Goal: Task Accomplishment & Management: Manage account settings

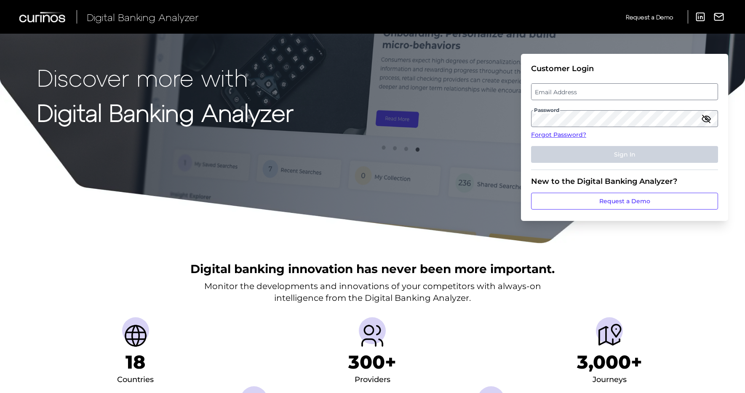
click at [615, 96] on label "Email Address" at bounding box center [624, 91] width 186 height 15
click at [615, 96] on input "email" at bounding box center [624, 91] width 187 height 17
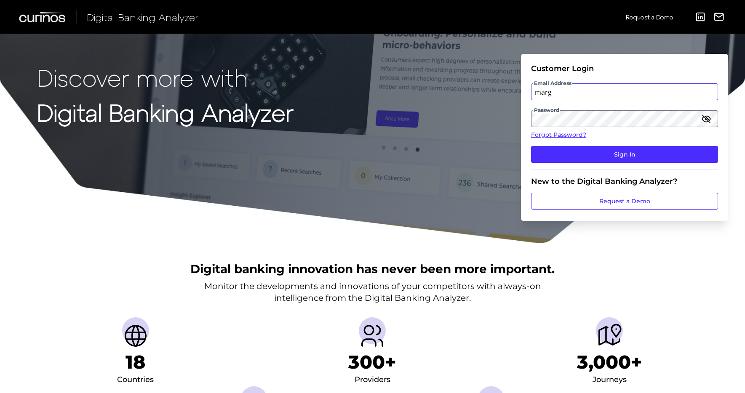
type input "Margaret_Freeman@keybank.com"
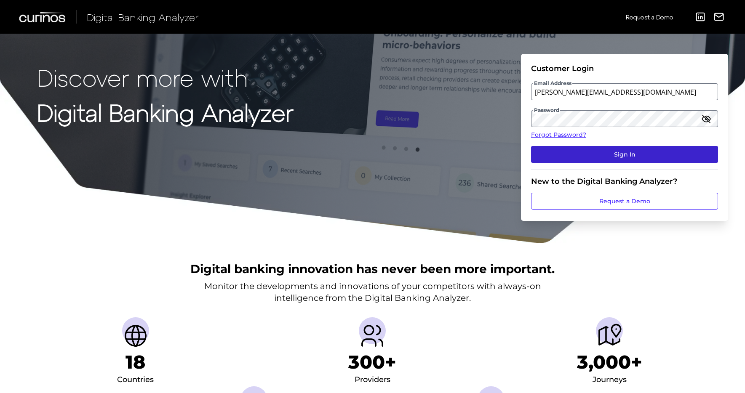
click at [589, 154] on button "Sign In" at bounding box center [624, 154] width 187 height 17
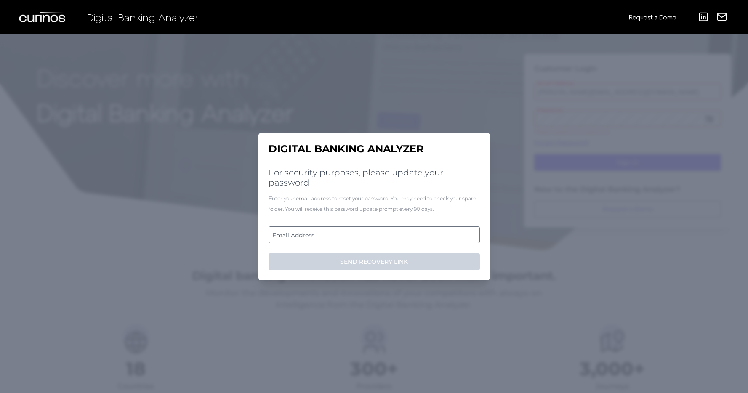
click at [390, 237] on label "Email Address" at bounding box center [374, 234] width 210 height 15
click at [390, 237] on input "email" at bounding box center [374, 235] width 211 height 17
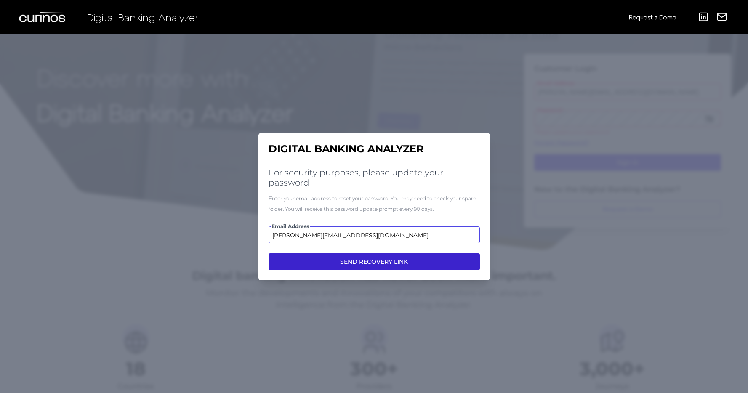
type input "margaret_freeman@keybank.com"
click at [406, 256] on button "SEND RECOVERY LINK" at bounding box center [374, 261] width 211 height 17
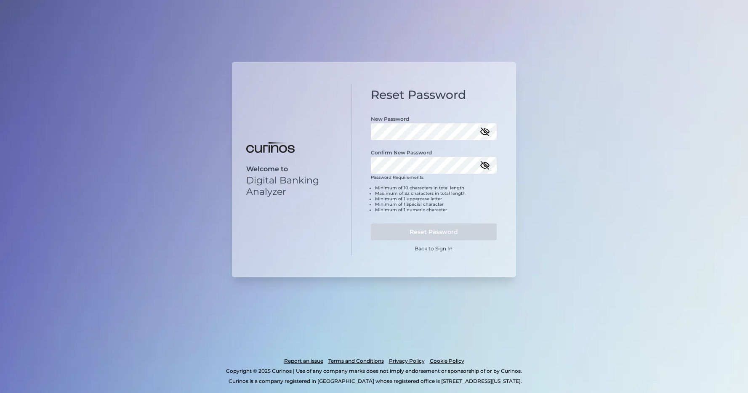
click at [497, 139] on div "Reset Password New Password Confirm New Password Password Requirements Minimum …" at bounding box center [434, 170] width 165 height 172
click at [486, 129] on icon "button" at bounding box center [485, 132] width 8 height 6
click at [371, 224] on button "Reset Password" at bounding box center [434, 232] width 126 height 17
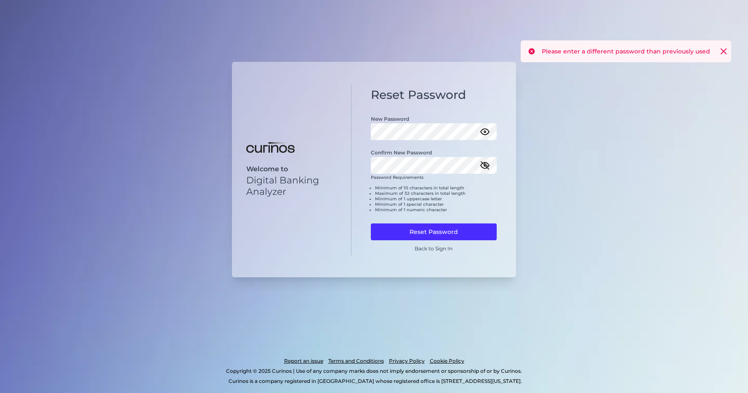
click at [486, 163] on icon "button" at bounding box center [485, 165] width 10 height 10
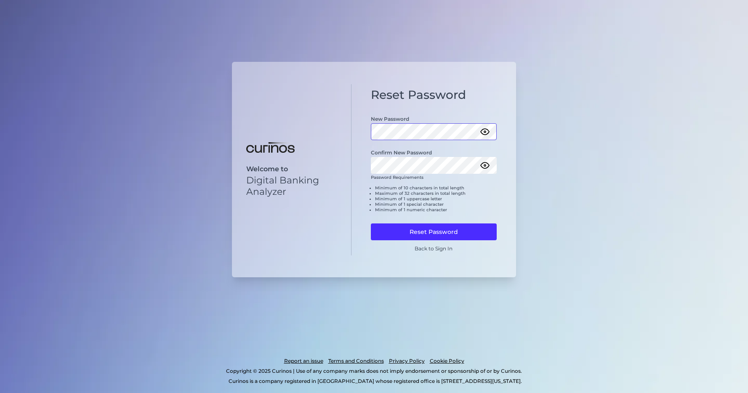
click at [334, 125] on div "Welcome to Digital Banking Analyzer Reset Password New Password Confirm New Pas…" at bounding box center [374, 170] width 284 height 216
click at [366, 133] on div "Reset Password New Password Confirm New Password Password Requirements Minimum …" at bounding box center [434, 170] width 165 height 172
click at [366, 164] on div "Reset Password New Password Confirm New Password Password Requirements Minimum …" at bounding box center [434, 170] width 165 height 172
click at [521, 174] on div "Welcome to Digital Banking Analyzer Reset Password New Password Confirm New Pas…" at bounding box center [374, 196] width 748 height 393
click at [457, 232] on button "Reset Password" at bounding box center [434, 232] width 126 height 17
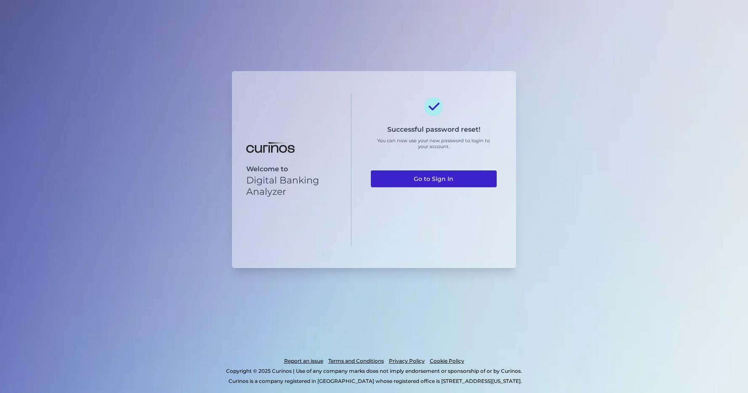
click at [461, 180] on link "Go to Sign In" at bounding box center [434, 179] width 126 height 17
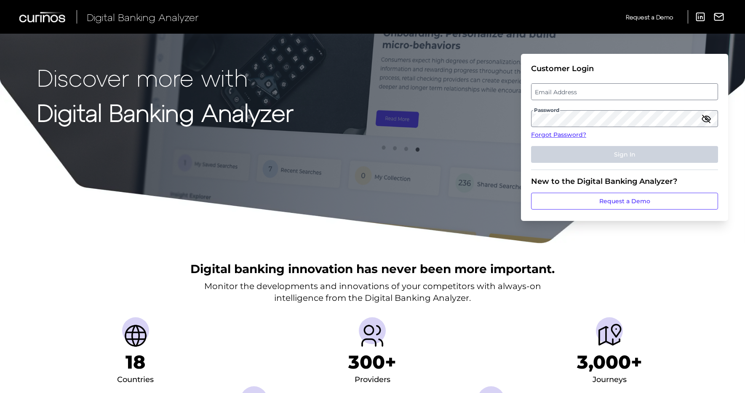
click at [705, 118] on icon "button" at bounding box center [706, 119] width 8 height 8
click at [643, 137] on link "Forgot Password?" at bounding box center [624, 135] width 187 height 9
click at [576, 90] on label "Email Address" at bounding box center [624, 91] width 186 height 15
click at [576, 90] on input "email" at bounding box center [624, 91] width 187 height 17
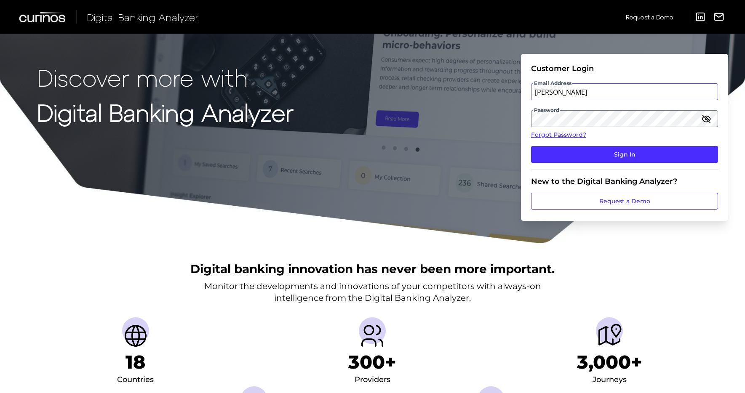
type input "Margaret_Freeman@keybank.com"
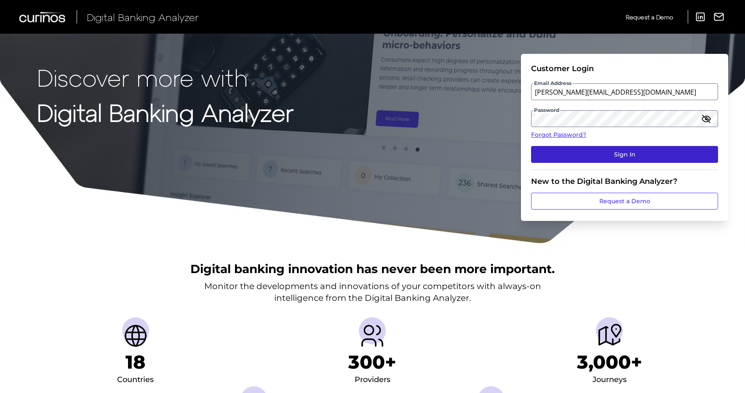
click at [647, 156] on button "Sign In" at bounding box center [624, 154] width 187 height 17
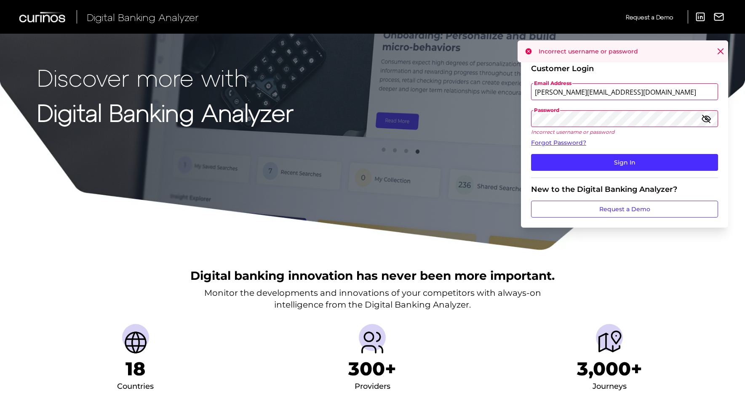
click at [702, 119] on icon "button" at bounding box center [706, 119] width 8 height 6
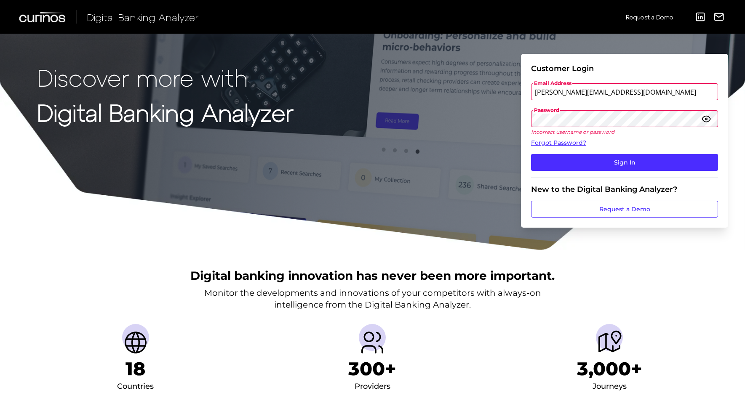
click at [507, 122] on div "Discover more with Digital Banking Analyzer Customer Login Email Address Margar…" at bounding box center [372, 125] width 745 height 251
click at [531, 154] on button "Sign In" at bounding box center [624, 162] width 187 height 17
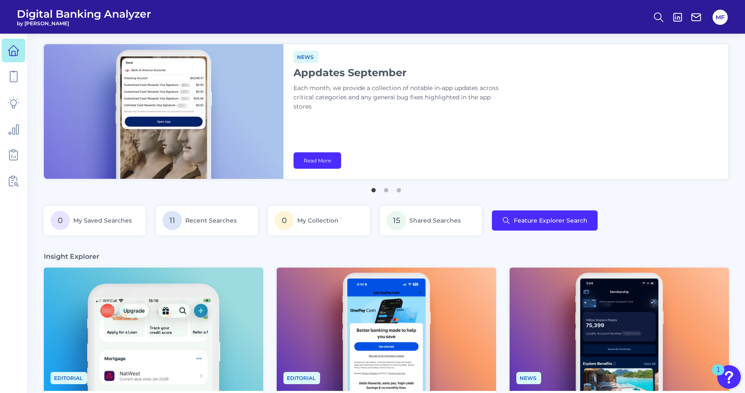
click at [584, 122] on div "News Appdates September Each month, we provide a collection of notable in-app u…" at bounding box center [505, 111] width 445 height 135
click at [506, 124] on div "News Appdates September Each month, we provide a collection of notable in-app u…" at bounding box center [505, 111] width 445 height 135
click at [503, 109] on p "Each month, we provide a collection of notable in-app updates across critical c…" at bounding box center [398, 98] width 211 height 28
click at [492, 120] on div "News Appdates September Each month, we provide a collection of notable in-app u…" at bounding box center [505, 111] width 445 height 135
click at [661, 17] on icon at bounding box center [659, 17] width 12 height 12
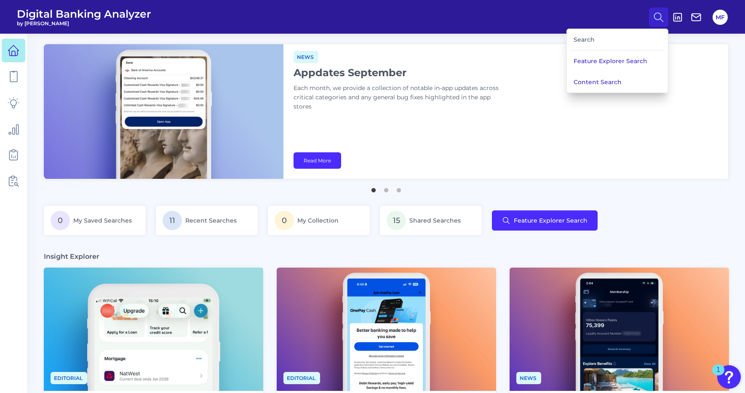
click at [617, 36] on div "Search" at bounding box center [617, 39] width 94 height 21
click at [597, 40] on div "Search" at bounding box center [617, 39] width 94 height 21
click at [585, 38] on div "Search" at bounding box center [617, 39] width 94 height 21
click at [585, 80] on button "Content Search" at bounding box center [617, 82] width 101 height 21
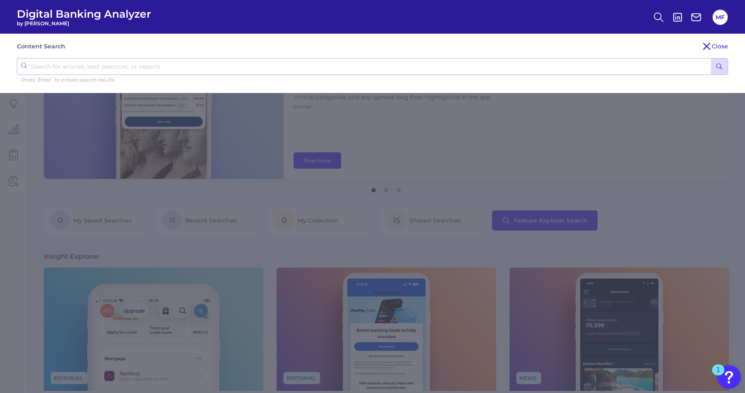
click at [573, 74] on input "text" at bounding box center [372, 66] width 711 height 17
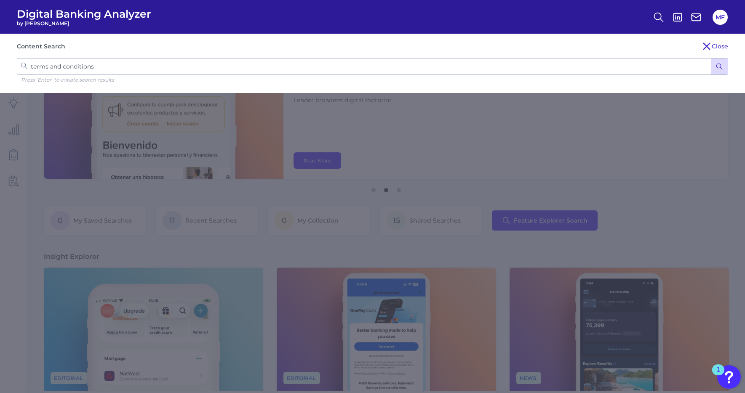
type input "terms and conditions"
click at [711, 59] on button "submit" at bounding box center [719, 67] width 17 height 16
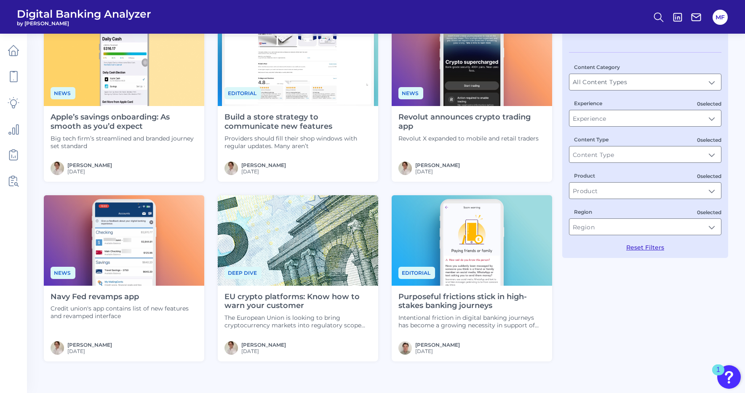
scroll to position [70, 0]
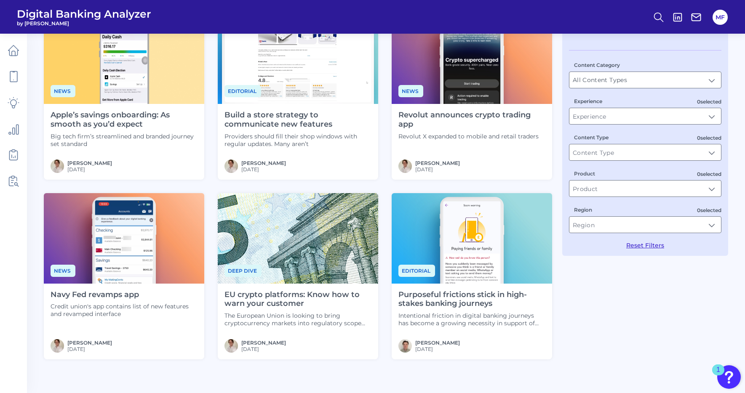
click at [608, 307] on div "17 results in Articles for "terms and conditions" See all News Apple’s savings …" at bounding box center [386, 336] width 684 height 691
click at [37, 80] on main "Back to Dashboard 17 results in Articles for "terms and conditions" See all New…" at bounding box center [372, 312] width 745 height 765
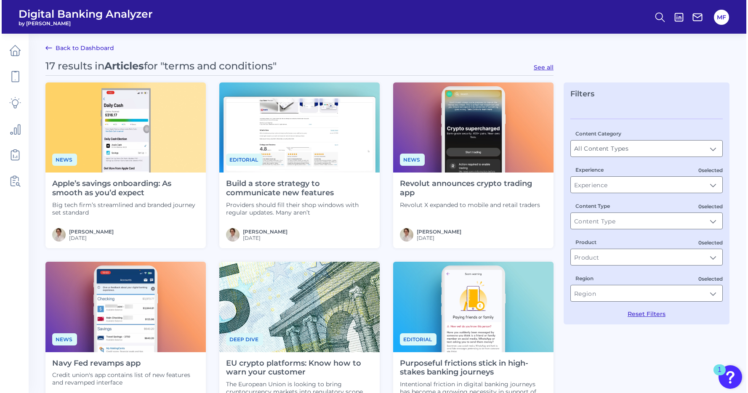
scroll to position [0, 0]
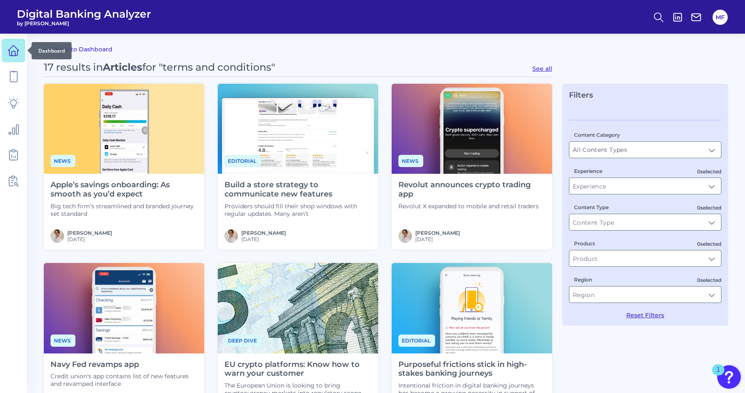
click at [10, 51] on icon at bounding box center [14, 51] width 12 height 12
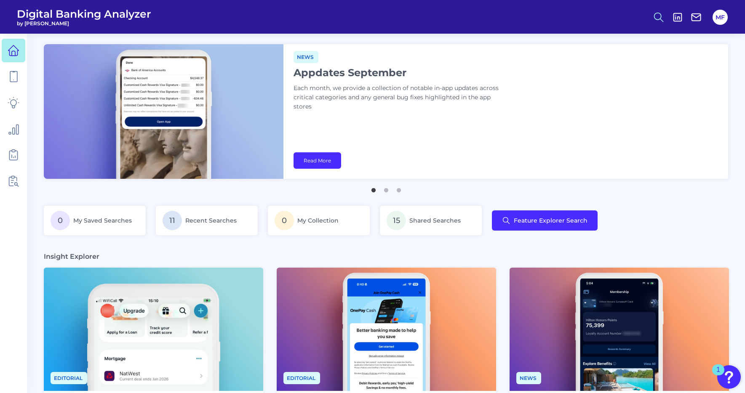
click at [661, 17] on circle at bounding box center [657, 16] width 7 height 7
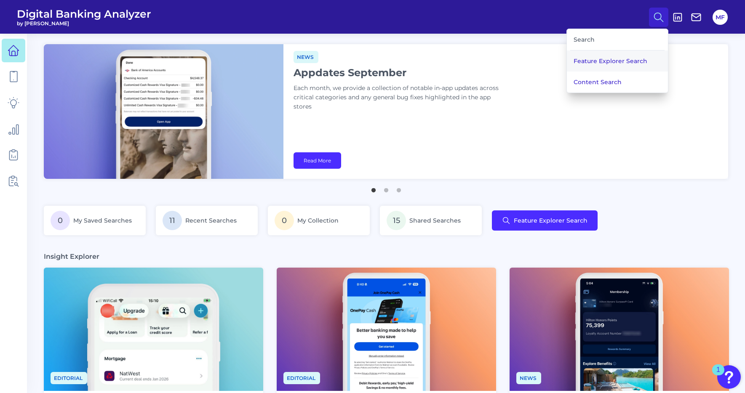
click at [606, 61] on button "Feature Explorer Search" at bounding box center [617, 61] width 101 height 21
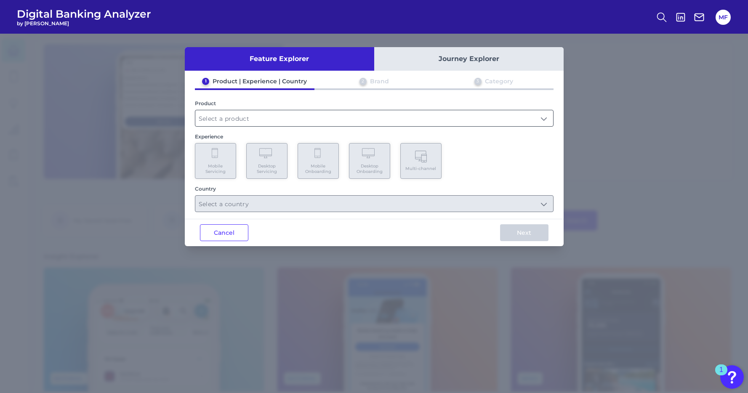
click at [261, 119] on input "text" at bounding box center [374, 118] width 358 height 16
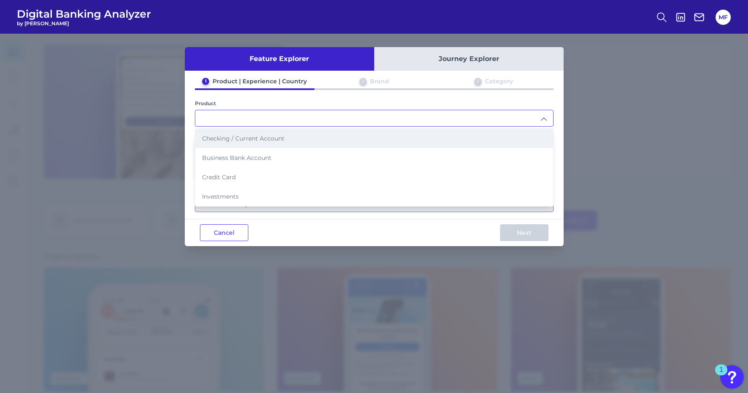
click at [250, 141] on span "Checking / Current Account" at bounding box center [243, 139] width 83 height 8
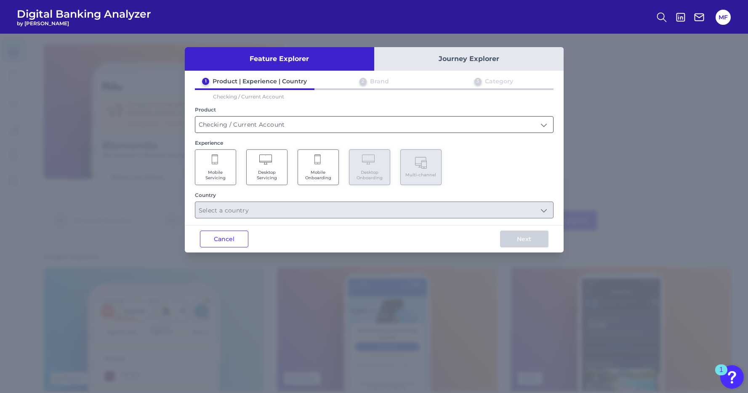
click at [314, 126] on input "Checking / Current Account" at bounding box center [374, 125] width 358 height 16
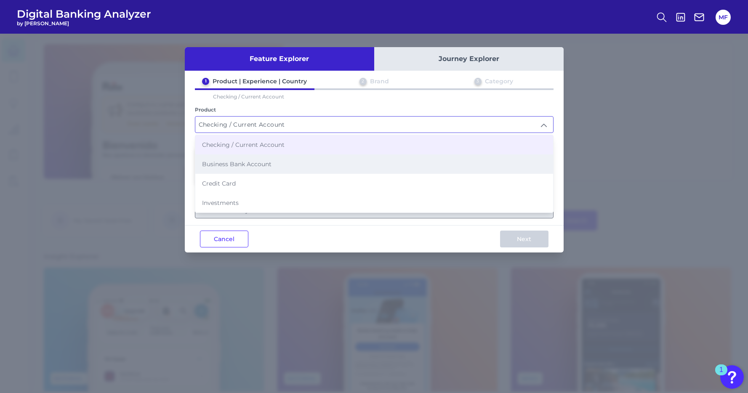
click at [311, 166] on li "Business Bank Account" at bounding box center [374, 164] width 358 height 19
type input "Business Bank Account"
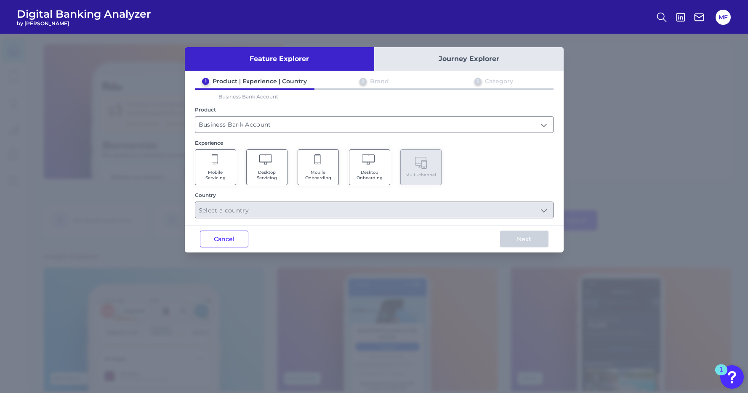
click at [371, 165] on icon at bounding box center [369, 161] width 15 height 12
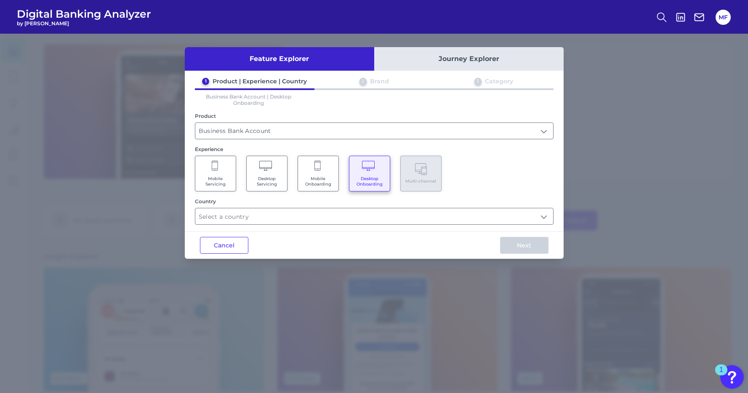
click at [333, 173] on Onboarding "Mobile Onboarding" at bounding box center [318, 174] width 41 height 36
click at [355, 176] on span "Desktop Onboarding" at bounding box center [370, 181] width 32 height 11
click at [350, 217] on input "text" at bounding box center [374, 216] width 358 height 16
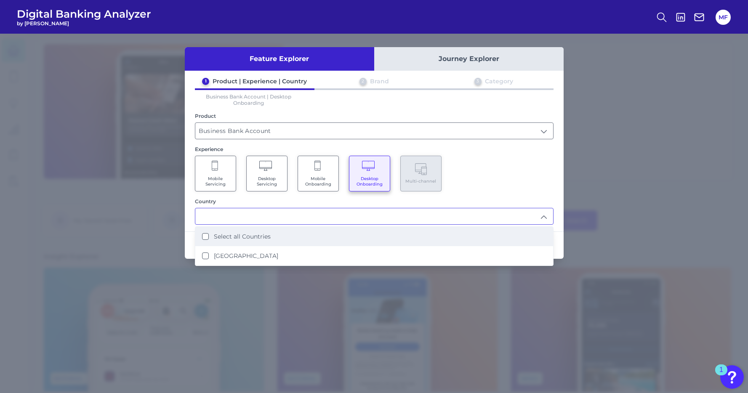
click at [353, 236] on li "Select all Countries" at bounding box center [374, 236] width 358 height 19
type input "Select all Countries"
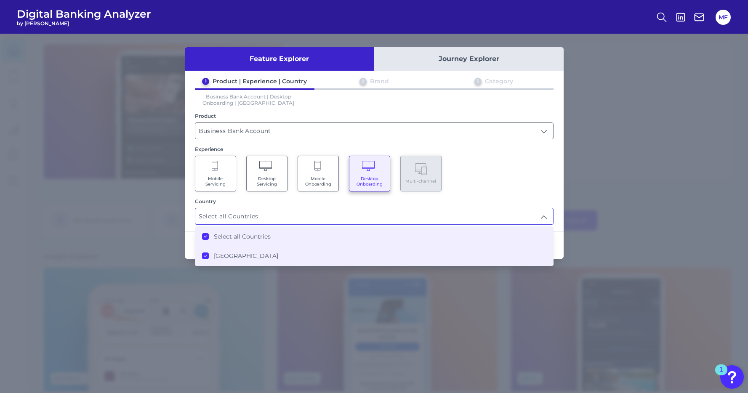
scroll to position [0, 0]
click at [550, 199] on div "Country" at bounding box center [374, 201] width 359 height 6
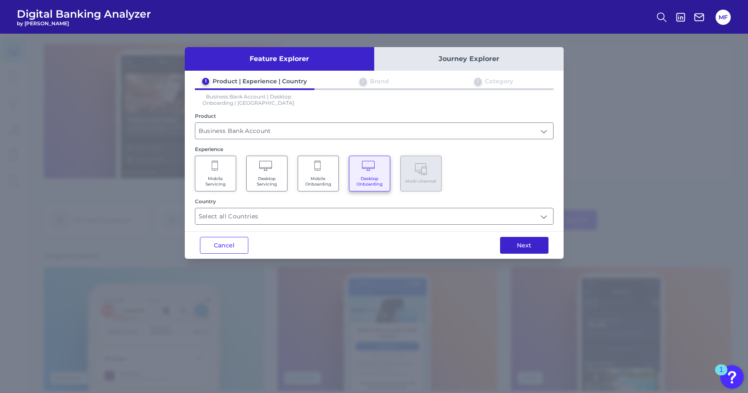
click at [530, 247] on button "Next" at bounding box center [524, 245] width 48 height 17
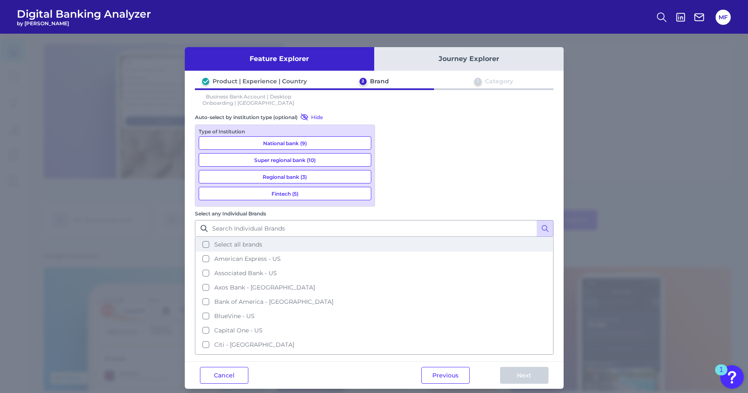
click at [389, 237] on button "Select all brands" at bounding box center [374, 244] width 357 height 14
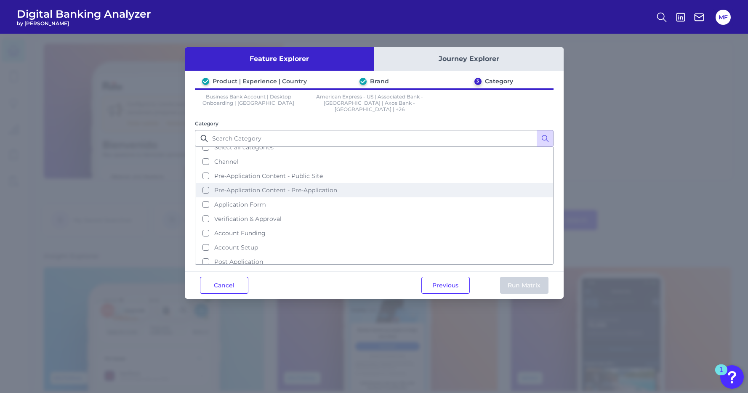
scroll to position [12, 0]
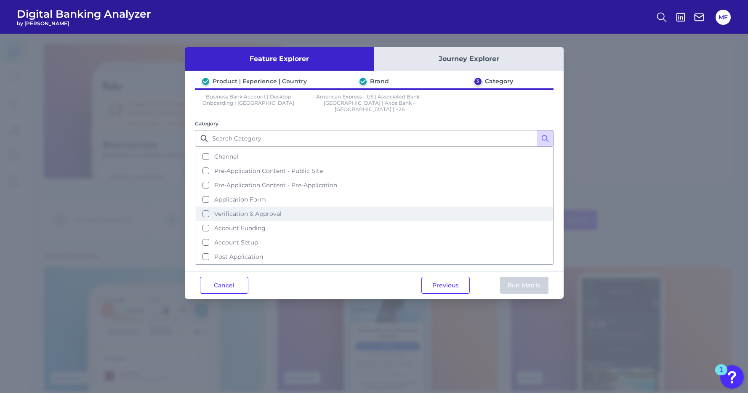
click at [294, 208] on button "Verification & Approval" at bounding box center [374, 214] width 357 height 14
click at [531, 277] on button "Run Matrix" at bounding box center [524, 285] width 48 height 17
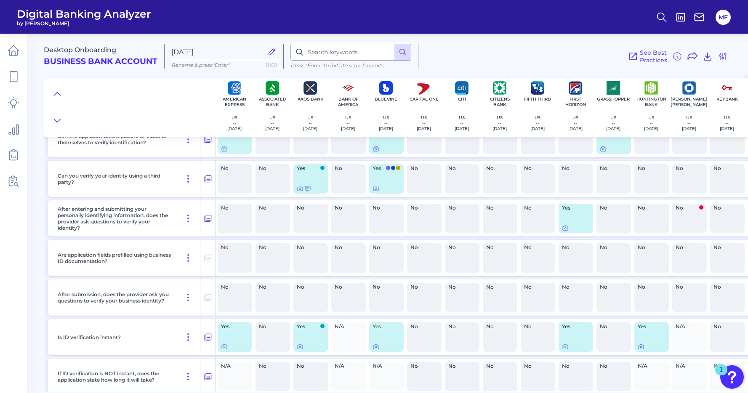
scroll to position [424, 0]
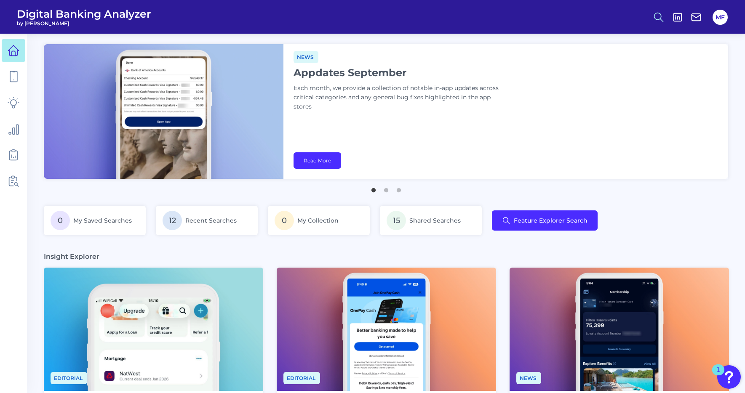
click at [651, 19] on button at bounding box center [658, 17] width 19 height 19
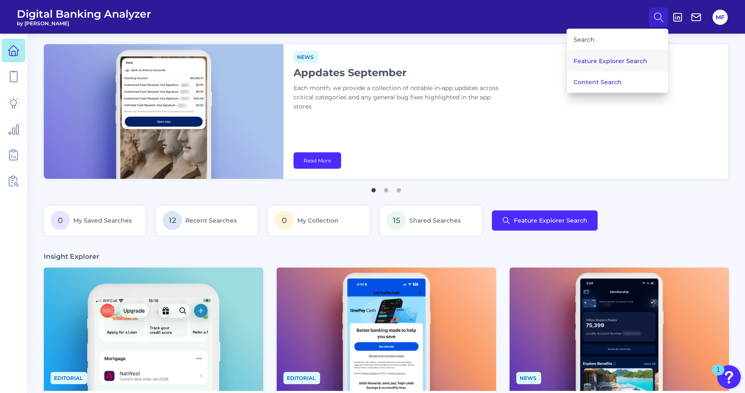
click at [629, 61] on button "Feature Explorer Search" at bounding box center [617, 61] width 101 height 21
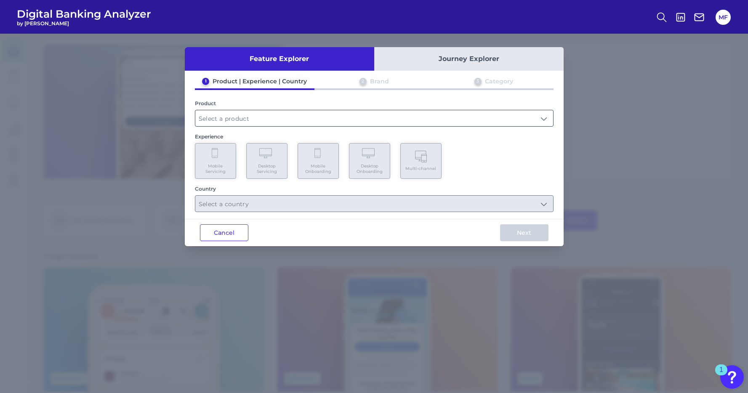
click at [275, 112] on input "text" at bounding box center [374, 118] width 358 height 16
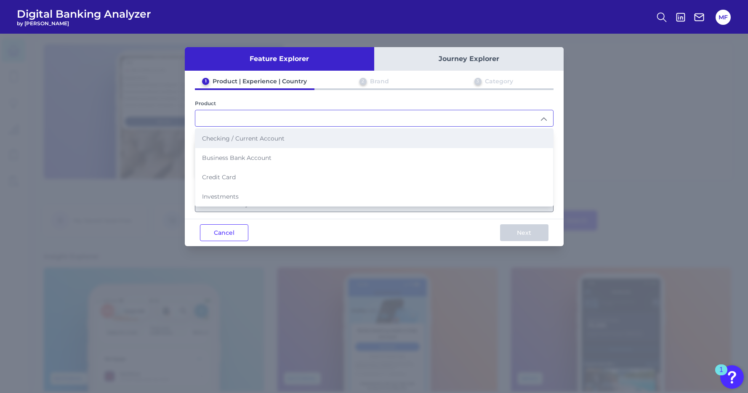
click at [248, 144] on li "Checking / Current Account" at bounding box center [374, 138] width 358 height 19
type input "Checking / Current Account"
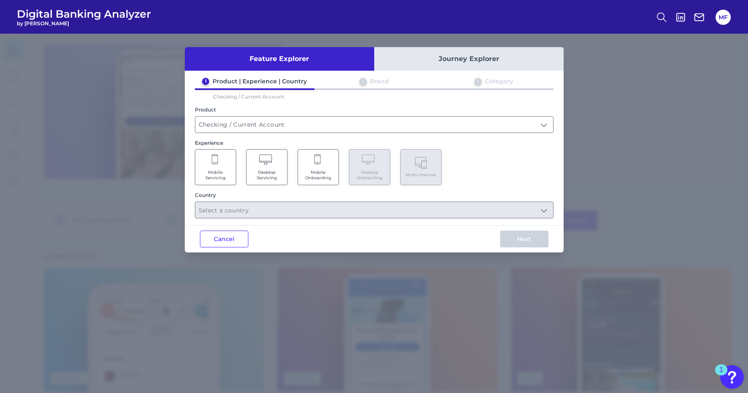
click at [326, 176] on span "Mobile Onboarding" at bounding box center [318, 175] width 32 height 11
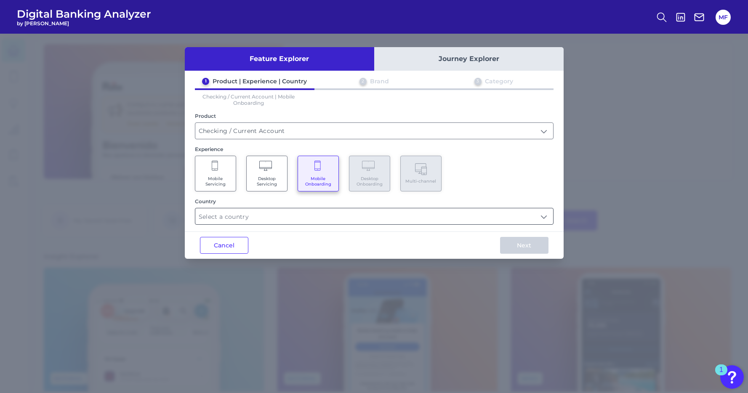
click at [295, 219] on input "text" at bounding box center [374, 216] width 358 height 16
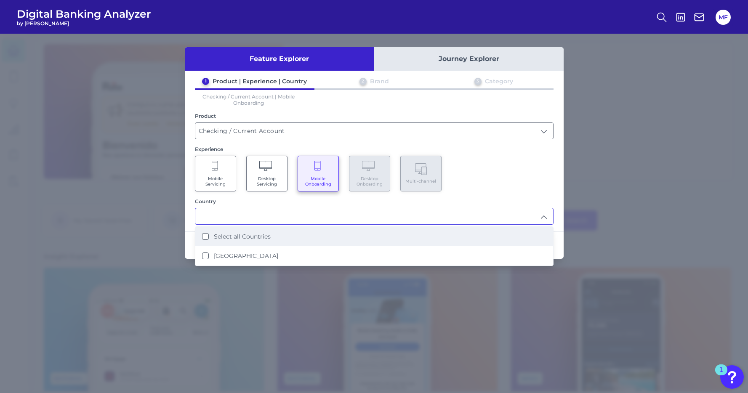
click at [286, 235] on li "Select all Countries" at bounding box center [374, 236] width 358 height 19
type input "Select all Countries"
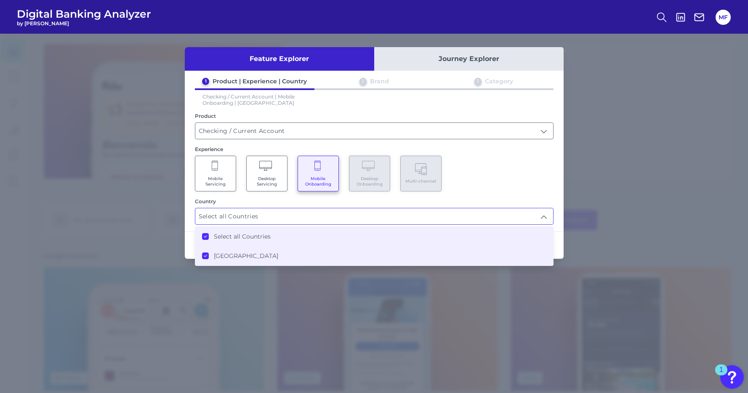
click at [525, 303] on div "Feature Explorer Journey Explorer 1 Product | Experience | Country 2 Brand 3 Ca…" at bounding box center [374, 214] width 748 height 360
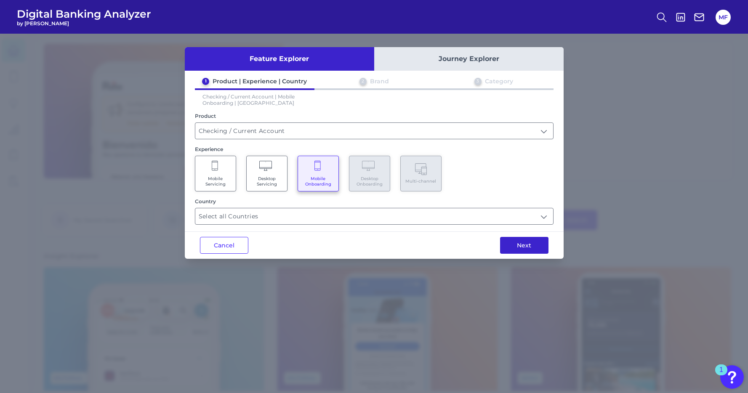
click at [517, 247] on button "Next" at bounding box center [524, 245] width 48 height 17
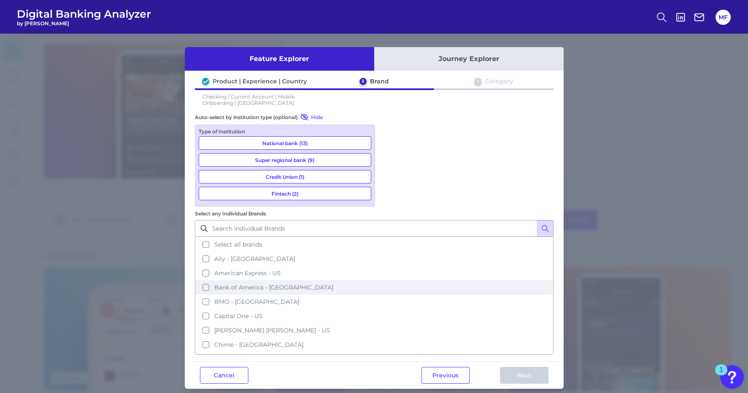
click at [389, 280] on button "Bank of America - US" at bounding box center [374, 287] width 357 height 14
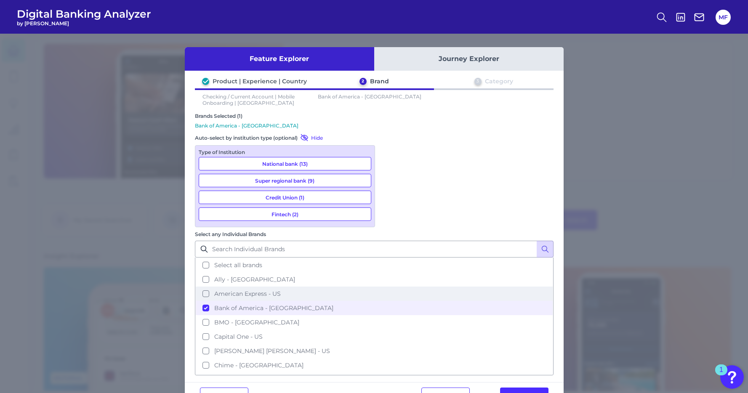
click at [388, 287] on button "American Express - US" at bounding box center [374, 294] width 357 height 14
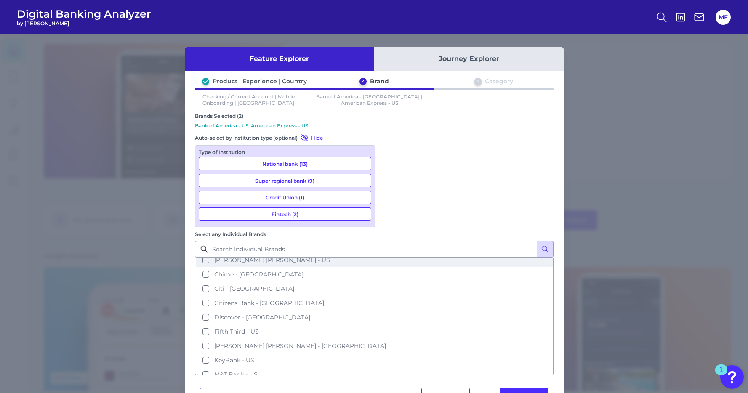
scroll to position [0, 0]
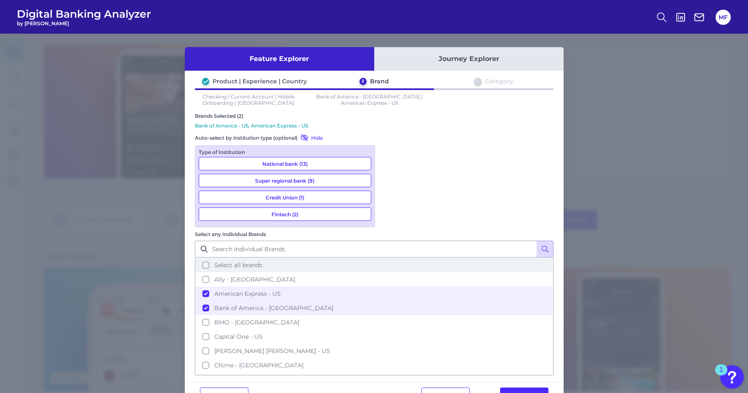
click at [388, 258] on button "Select all brands" at bounding box center [374, 265] width 357 height 14
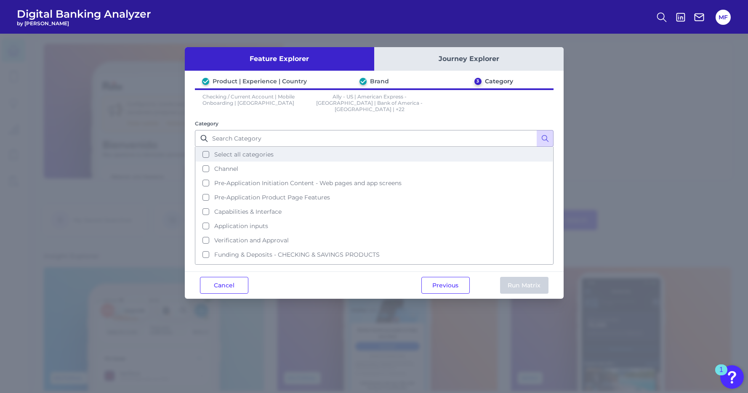
click at [244, 151] on span "Select all categories" at bounding box center [243, 155] width 59 height 8
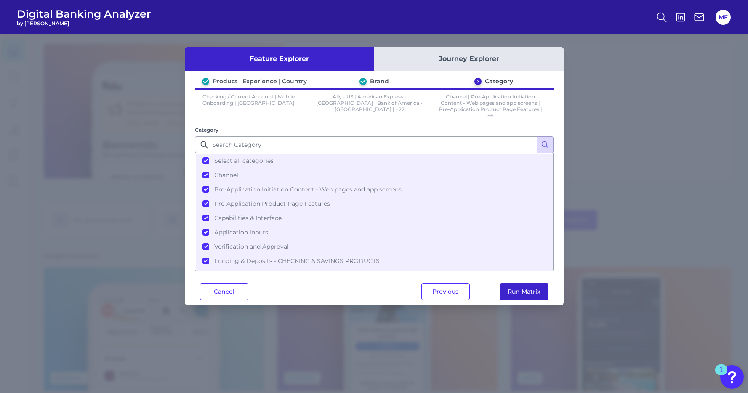
click at [524, 294] on button "Run Matrix" at bounding box center [524, 291] width 48 height 17
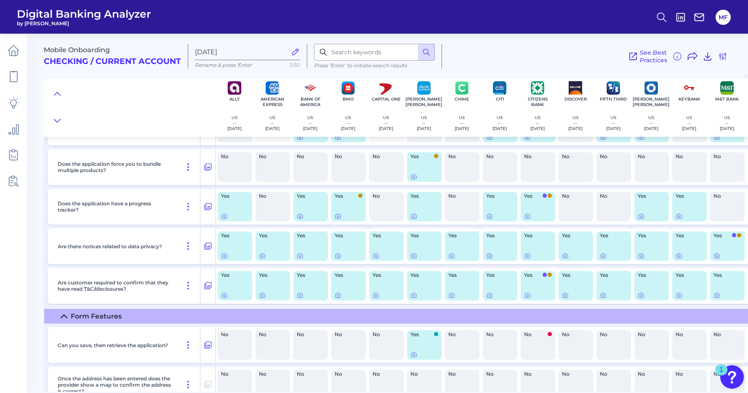
scroll to position [1601, 0]
click at [161, 284] on p "Are customer required to confirm that they have read T&C/disclosures?" at bounding box center [115, 284] width 115 height 13
click at [209, 284] on icon at bounding box center [208, 285] width 8 height 10
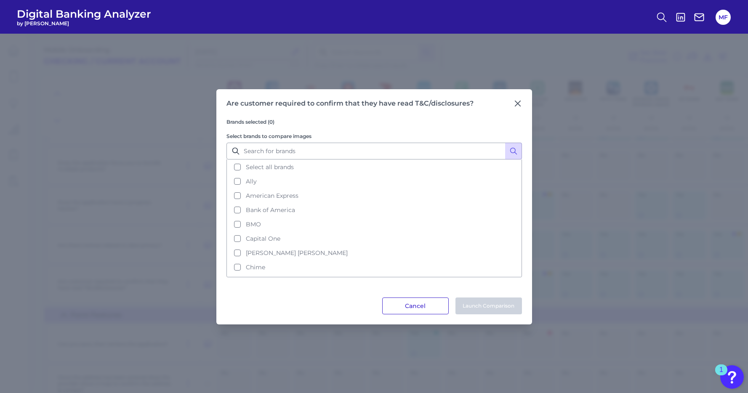
click at [414, 314] on button "Cancel" at bounding box center [415, 306] width 67 height 17
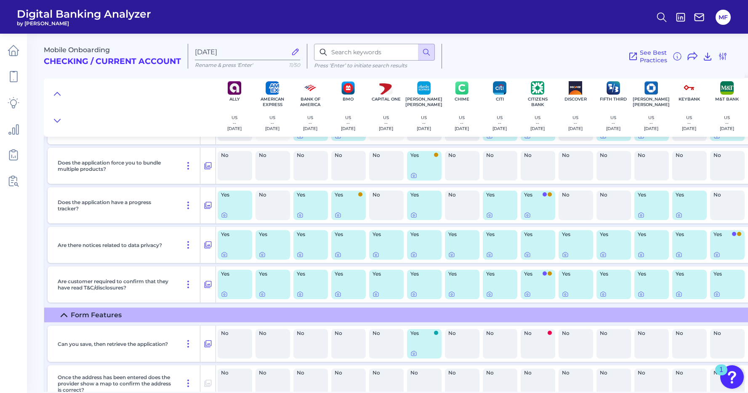
click at [243, 282] on div "Yes" at bounding box center [235, 284] width 35 height 29
click at [237, 282] on div "Yes" at bounding box center [235, 284] width 35 height 29
click at [224, 294] on icon at bounding box center [224, 294] width 7 height 7
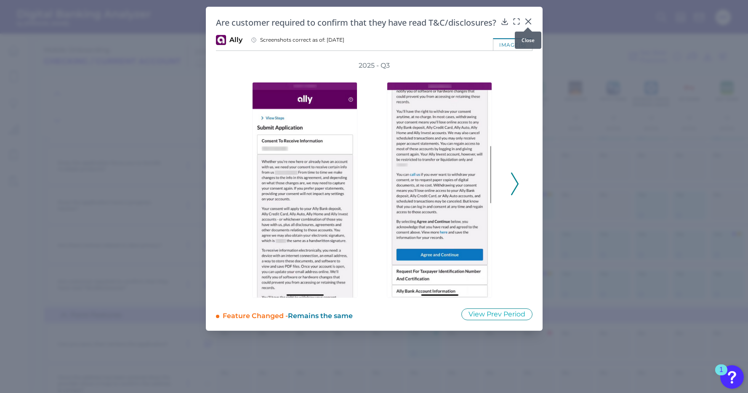
click at [531, 22] on icon at bounding box center [528, 21] width 8 height 8
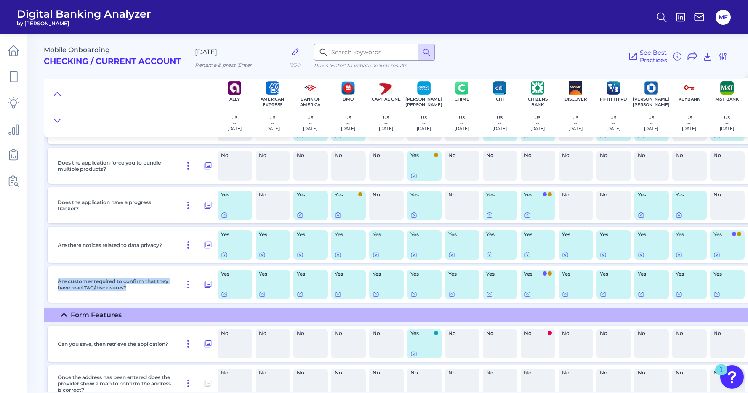
drag, startPoint x: 133, startPoint y: 291, endPoint x: 54, endPoint y: 279, distance: 80.1
click at [54, 279] on div "Are customer required to confirm that they have read T&C/disclosures?" at bounding box center [127, 285] width 146 height 36
copy p "Are customer required to confirm that they have read T&C/disclosures?"
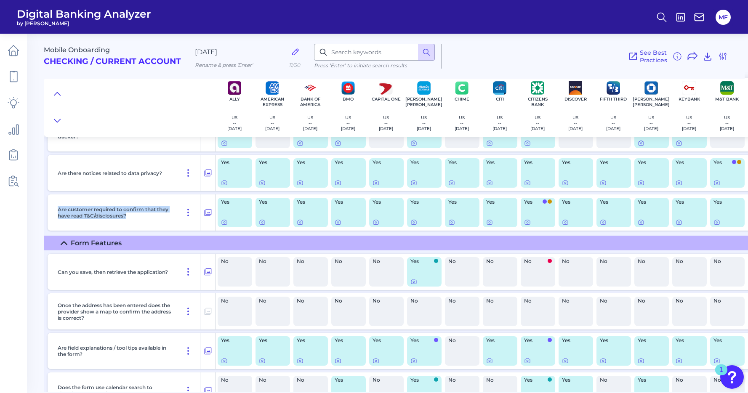
scroll to position [1683, 0]
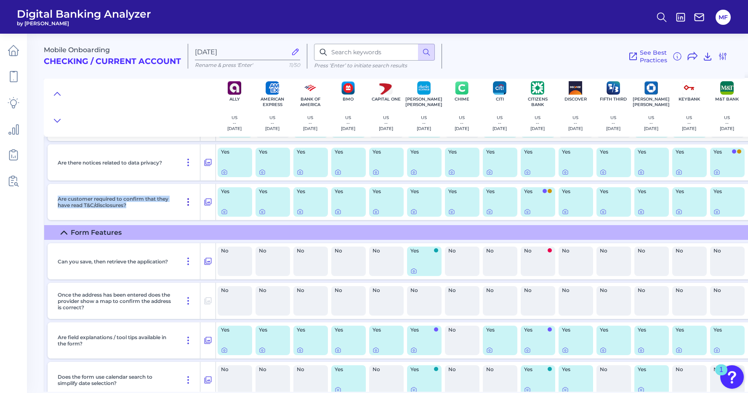
click at [187, 200] on icon at bounding box center [188, 202] width 10 height 10
click at [167, 223] on span "Pin Feature" at bounding box center [164, 220] width 35 height 8
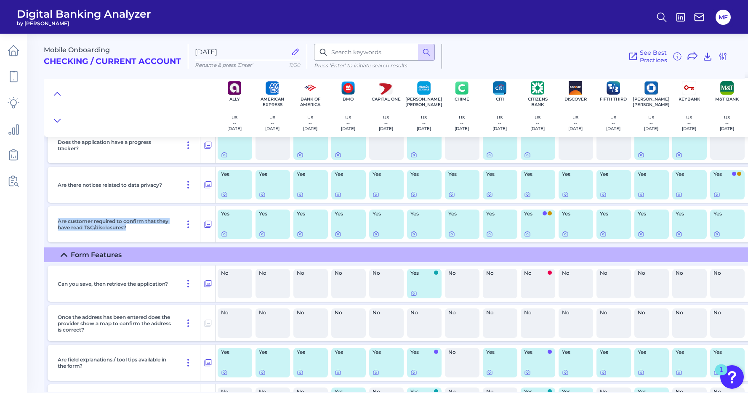
scroll to position [1706, 0]
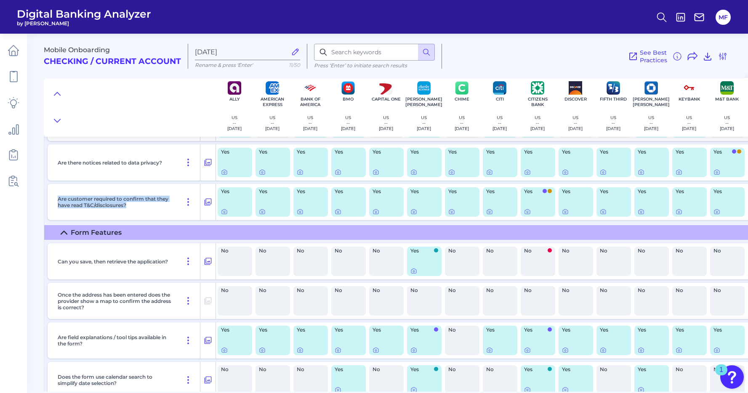
click at [544, 197] on div "Yes" at bounding box center [538, 201] width 35 height 29
click at [544, 196] on div "Yes" at bounding box center [538, 201] width 35 height 29
click at [529, 205] on div "Yes" at bounding box center [538, 201] width 35 height 29
click at [527, 212] on icon at bounding box center [527, 211] width 7 height 7
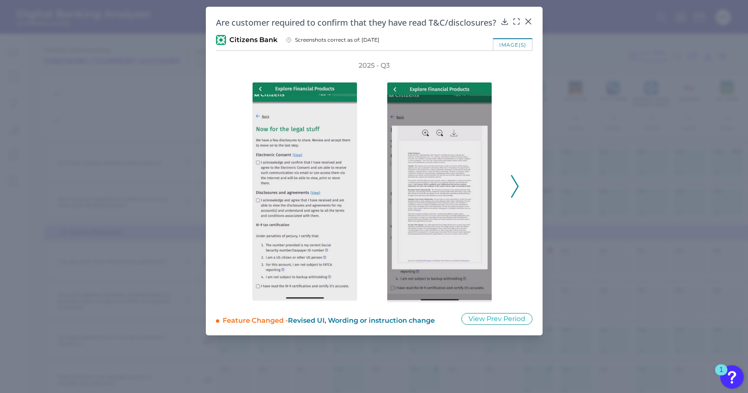
click at [522, 197] on div "2025 - Q3" at bounding box center [374, 182] width 317 height 242
click at [518, 197] on button at bounding box center [515, 186] width 8 height 23
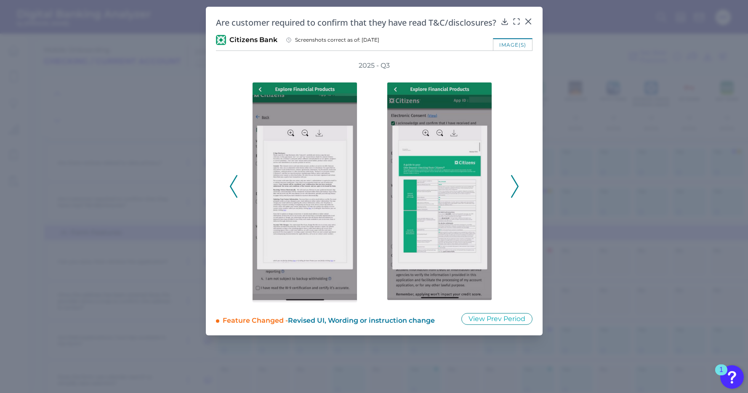
click at [518, 197] on button at bounding box center [515, 186] width 8 height 23
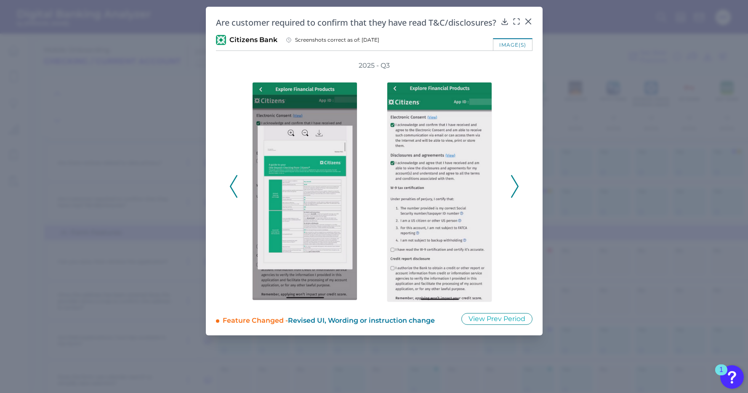
click at [518, 197] on button at bounding box center [515, 186] width 8 height 23
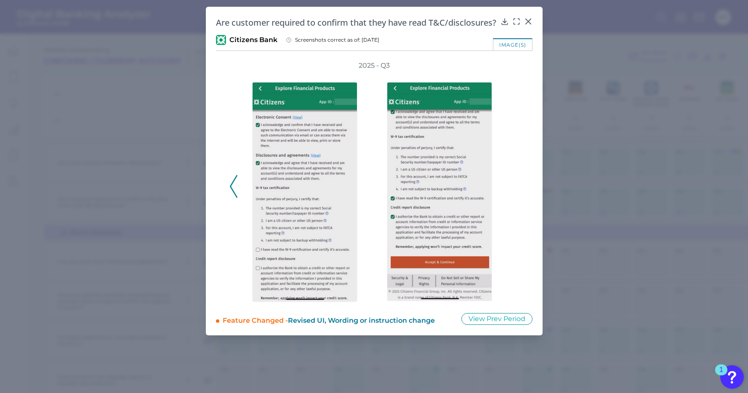
click at [238, 194] on div "2025 - Q3" at bounding box center [374, 182] width 290 height 242
click at [233, 198] on icon at bounding box center [234, 186] width 8 height 23
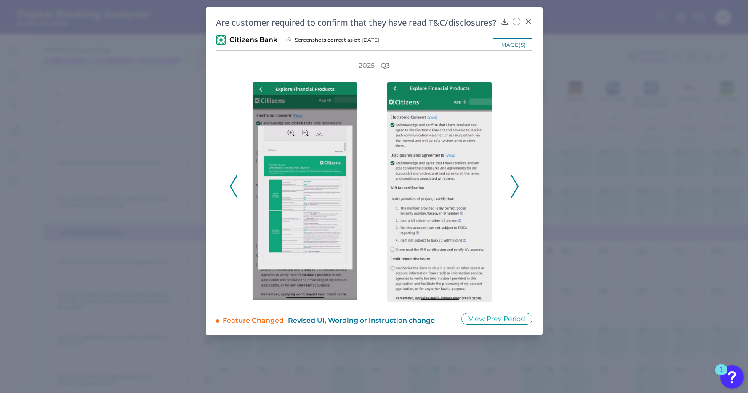
click at [233, 198] on icon at bounding box center [234, 186] width 8 height 23
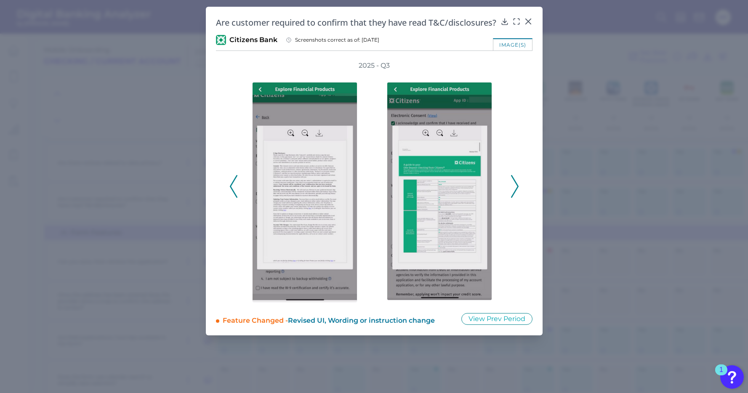
click at [233, 198] on icon at bounding box center [234, 186] width 8 height 23
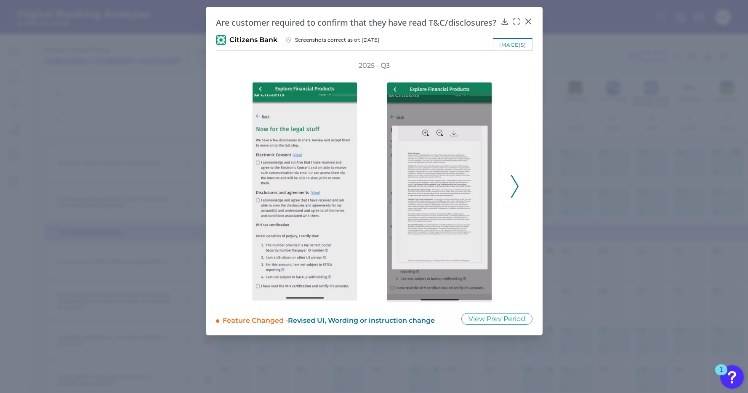
click at [233, 198] on div "2025 - Q3" at bounding box center [374, 182] width 290 height 242
click at [517, 198] on icon at bounding box center [515, 186] width 8 height 23
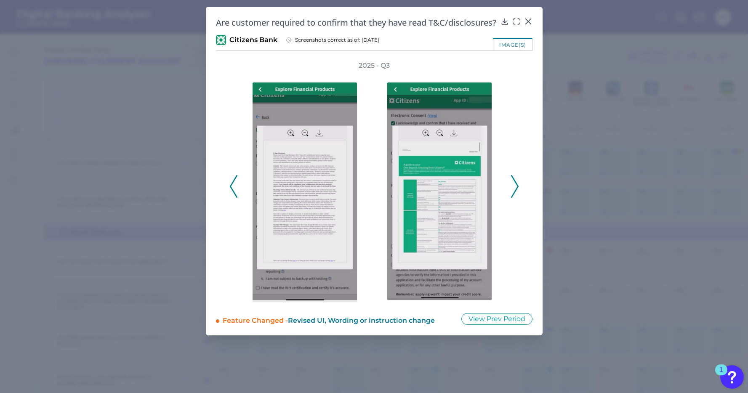
click at [517, 198] on icon at bounding box center [515, 186] width 8 height 23
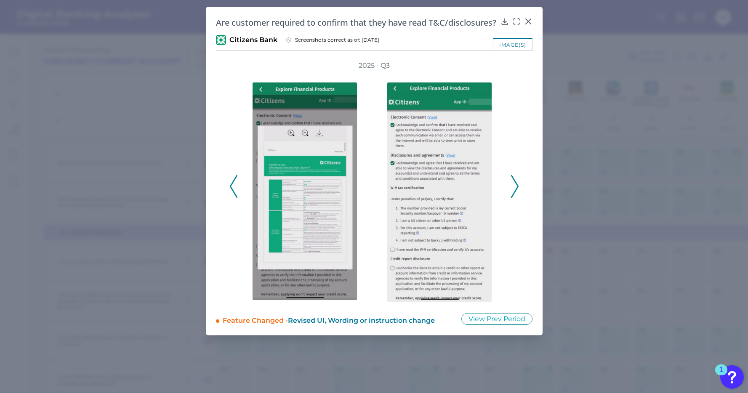
click at [517, 197] on polyline at bounding box center [515, 186] width 6 height 21
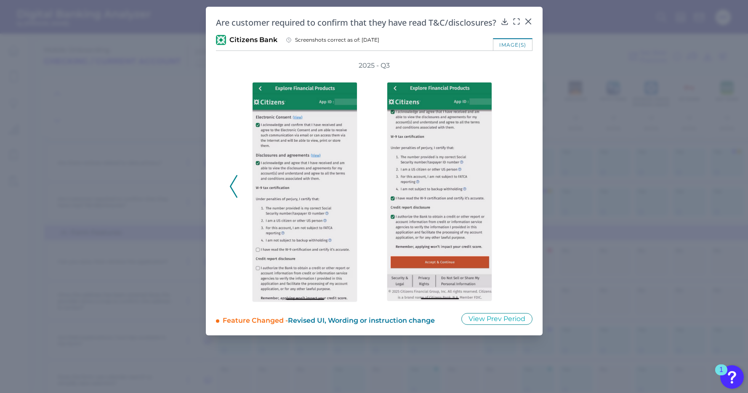
click at [517, 198] on div "2025 - Q3" at bounding box center [374, 182] width 290 height 242
click at [528, 27] on div "Are customer required to confirm that they have read T&C/disclosures?" at bounding box center [374, 22] width 317 height 11
click at [528, 22] on icon at bounding box center [528, 21] width 8 height 8
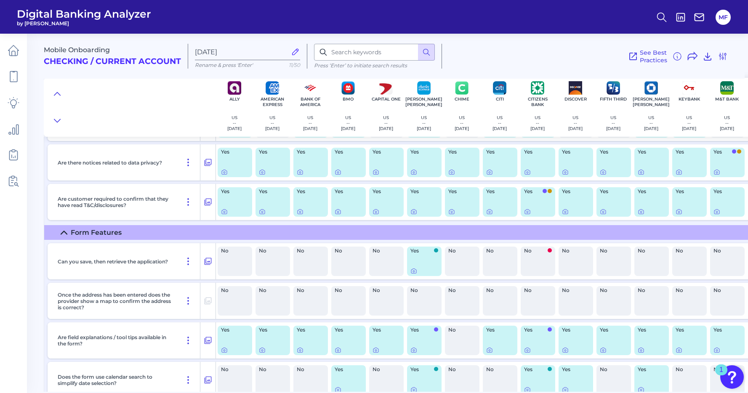
click at [265, 201] on div "Yes" at bounding box center [273, 201] width 35 height 29
click at [261, 212] on icon at bounding box center [262, 212] width 2 height 2
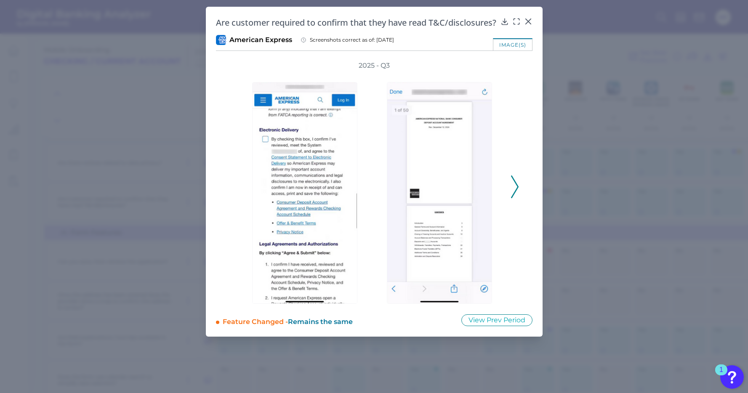
click at [515, 198] on icon at bounding box center [515, 187] width 8 height 23
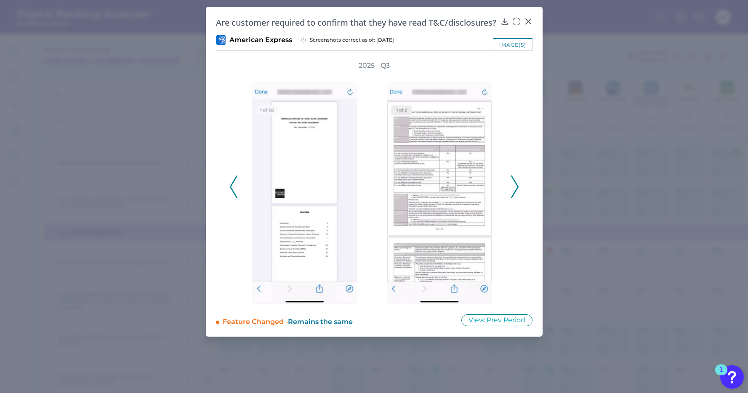
click at [515, 198] on icon at bounding box center [515, 187] width 8 height 23
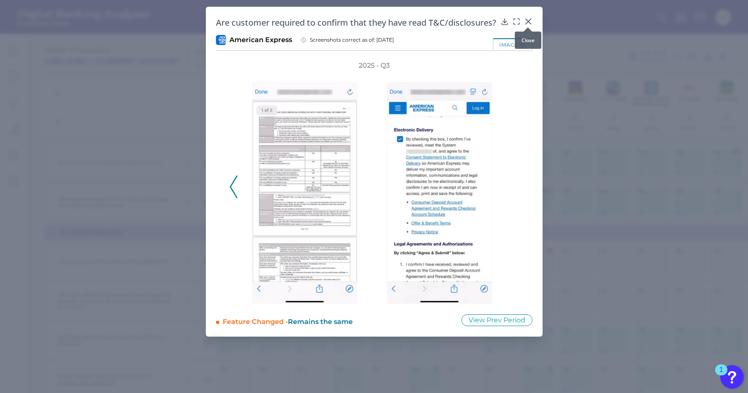
click at [529, 20] on icon at bounding box center [527, 21] width 5 height 5
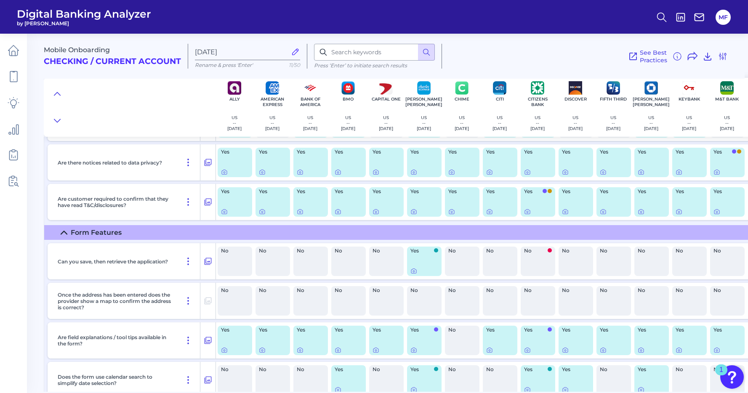
click at [309, 201] on div "Yes" at bounding box center [310, 201] width 35 height 29
click at [303, 207] on div "Yes" at bounding box center [310, 201] width 35 height 29
click at [301, 214] on icon at bounding box center [300, 212] width 5 height 5
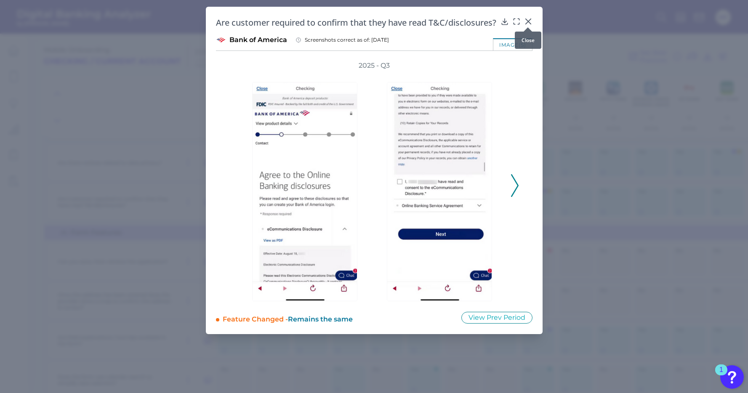
click at [530, 19] on icon at bounding box center [527, 21] width 5 height 5
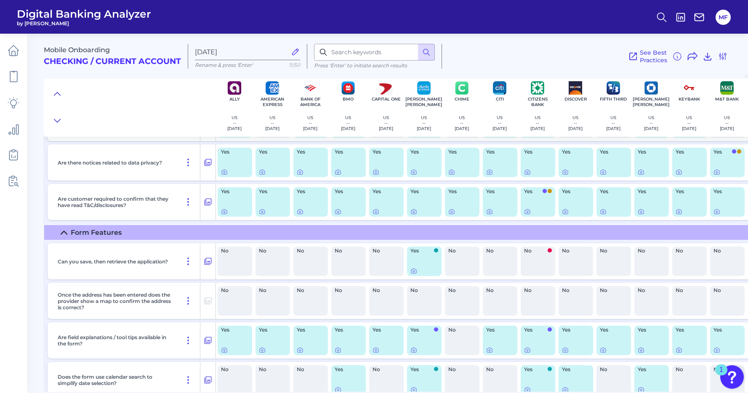
click at [281, 52] on label "Oct 07 2025" at bounding box center [247, 52] width 105 height 16
click at [281, 52] on input "Oct 07 2025" at bounding box center [241, 52] width 92 height 8
drag, startPoint x: 259, startPoint y: 53, endPoint x: 186, endPoint y: 52, distance: 73.3
click at [186, 52] on div "Mobile Onboarding Checking / Current Account Oct 07 2025 Rename & press 'Enter'…" at bounding box center [394, 53] width 701 height 52
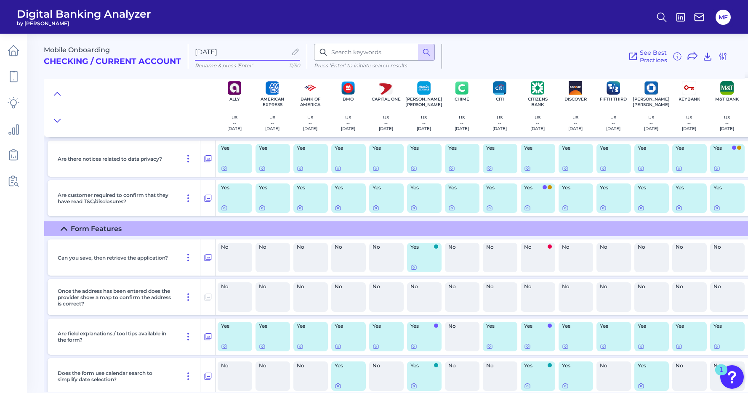
click at [236, 200] on div "Yes" at bounding box center [235, 198] width 35 height 29
click at [226, 196] on div "Yes" at bounding box center [235, 198] width 35 height 29
click at [223, 204] on div at bounding box center [225, 202] width 8 height 8
click at [222, 206] on div at bounding box center [225, 202] width 8 height 8
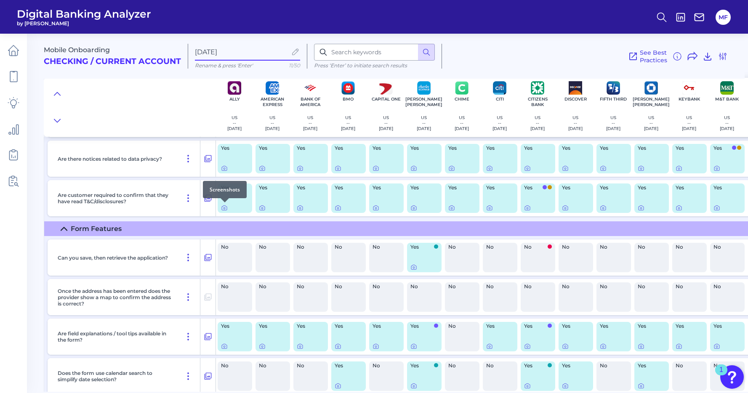
click at [223, 206] on div at bounding box center [225, 202] width 8 height 8
click at [376, 204] on div at bounding box center [376, 202] width 8 height 8
click at [380, 195] on div "Yes" at bounding box center [386, 198] width 35 height 29
click at [372, 204] on div "Yes" at bounding box center [386, 198] width 35 height 29
click at [373, 206] on div at bounding box center [376, 202] width 8 height 8
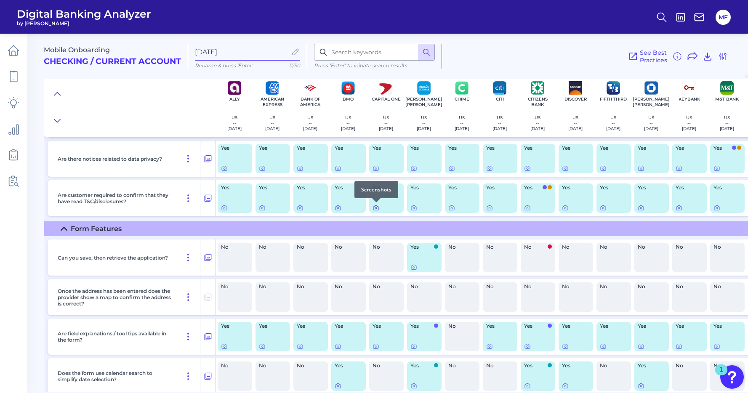
click at [376, 208] on icon at bounding box center [376, 209] width 2 height 2
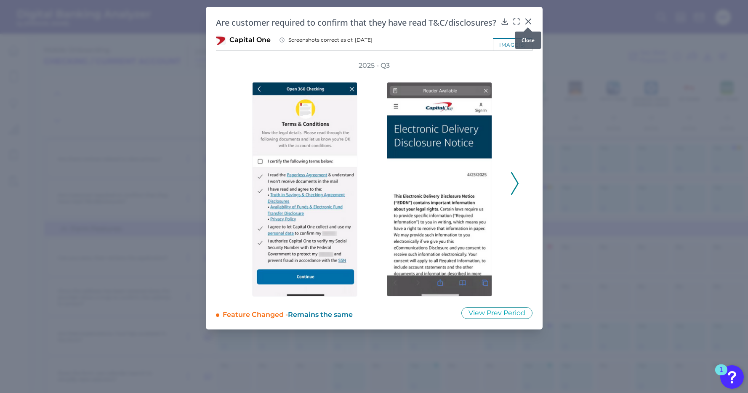
click at [528, 20] on icon at bounding box center [528, 21] width 8 height 8
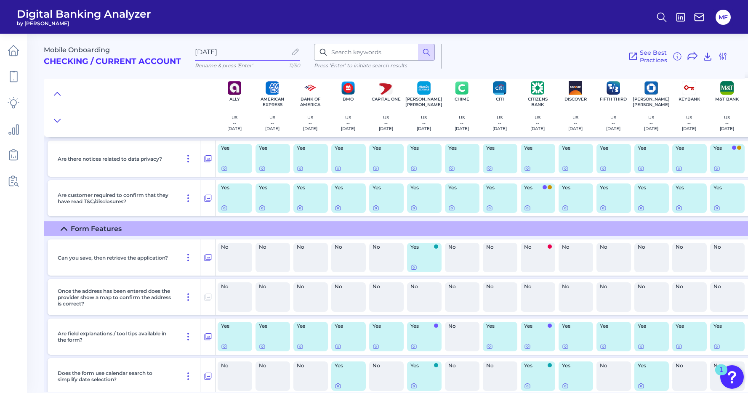
click at [236, 191] on div "Yes" at bounding box center [235, 198] width 35 height 29
click at [224, 203] on div "Yes" at bounding box center [235, 198] width 35 height 29
click at [224, 207] on icon at bounding box center [224, 208] width 7 height 7
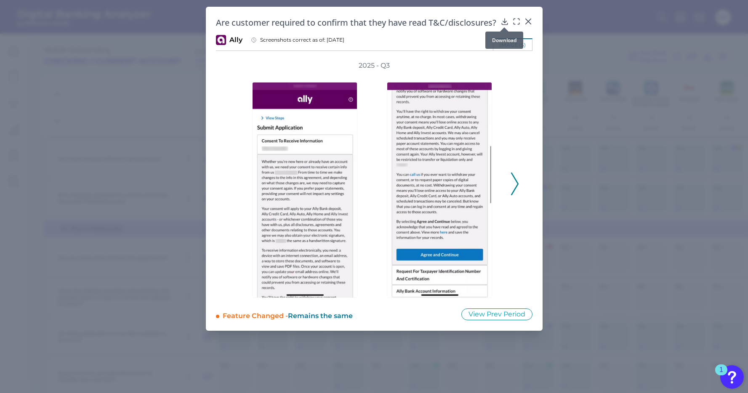
click at [503, 21] on icon at bounding box center [504, 22] width 5 height 6
click at [513, 195] on icon at bounding box center [515, 184] width 8 height 23
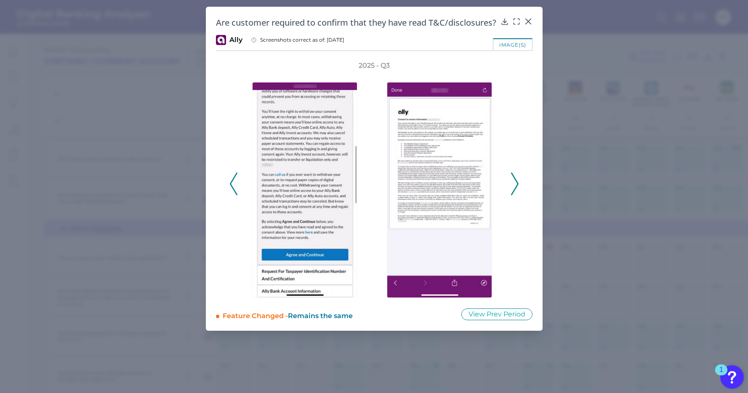
click at [244, 190] on div at bounding box center [307, 184] width 126 height 228
click at [236, 190] on icon at bounding box center [234, 184] width 8 height 23
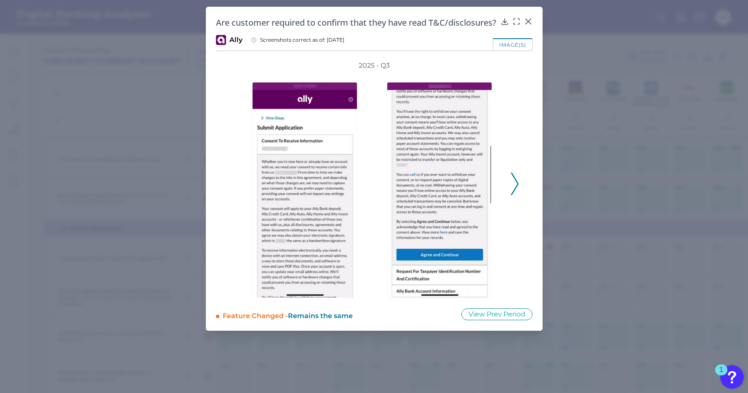
click at [509, 187] on div "2025 - Q3" at bounding box center [374, 179] width 290 height 237
click at [519, 192] on div "2025 - Q3" at bounding box center [374, 179] width 317 height 237
click at [516, 192] on polyline at bounding box center [515, 183] width 6 height 21
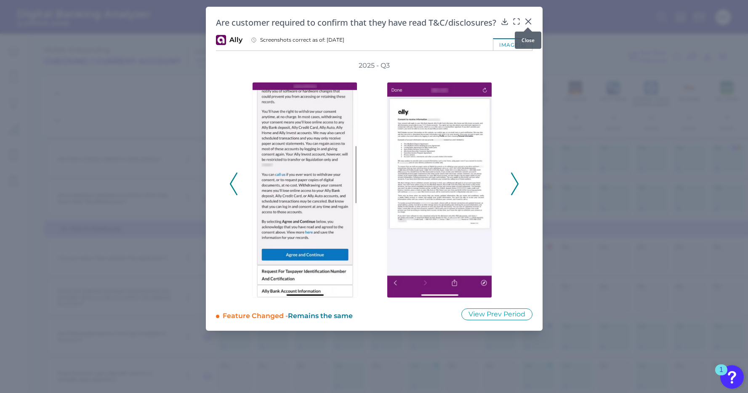
click at [528, 20] on icon at bounding box center [528, 21] width 8 height 8
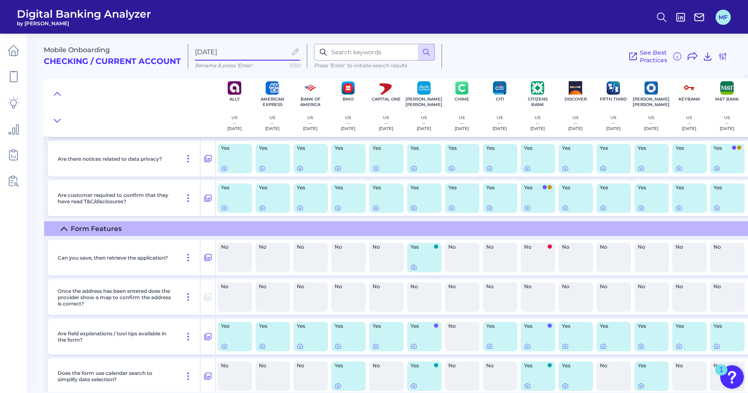
click at [717, 14] on button "MF" at bounding box center [723, 17] width 15 height 15
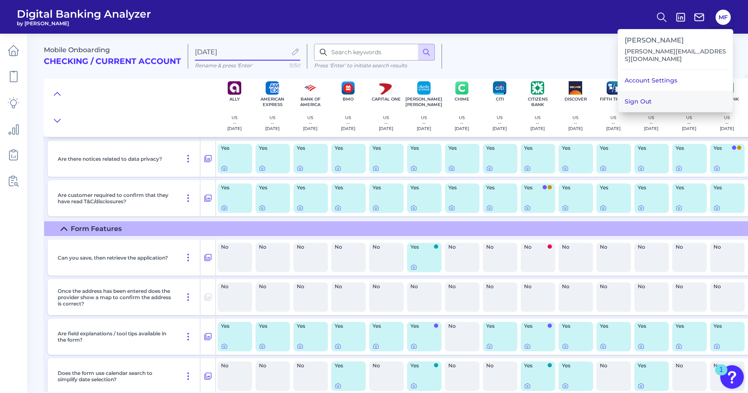
click at [638, 102] on button "Sign Out" at bounding box center [675, 101] width 115 height 21
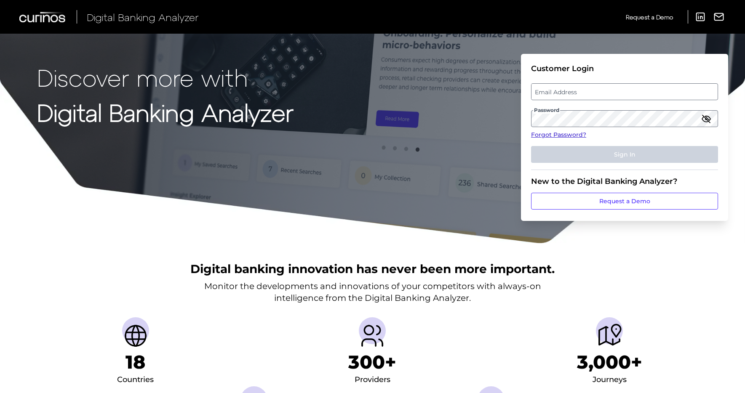
click at [561, 133] on link "Forgot Password?" at bounding box center [624, 135] width 187 height 9
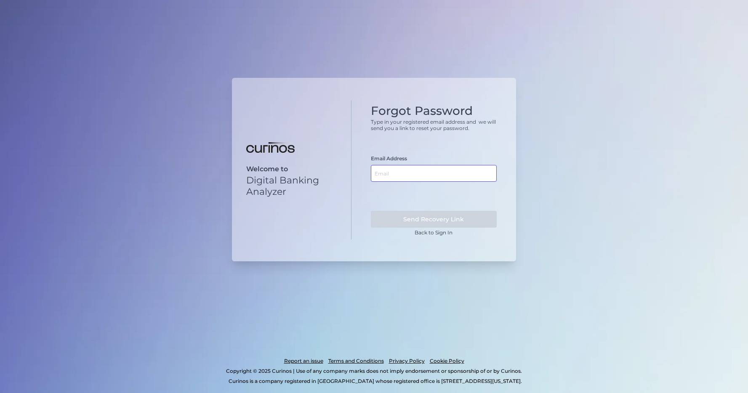
click at [420, 173] on input "text" at bounding box center [434, 173] width 126 height 17
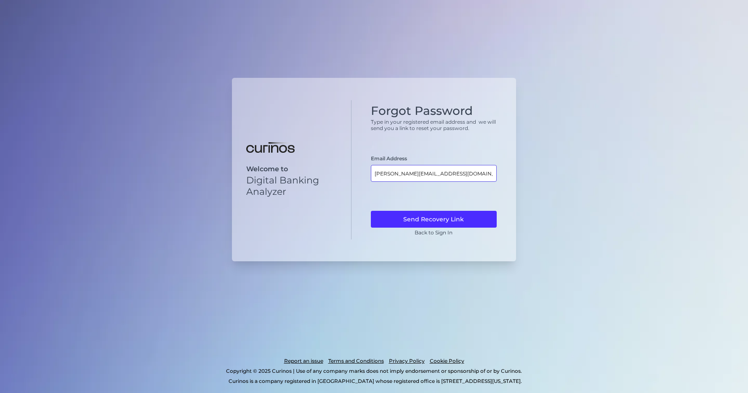
type input "margaret_freeman@keybank.com"
click at [371, 211] on button "Send Recovery Link" at bounding box center [434, 219] width 126 height 17
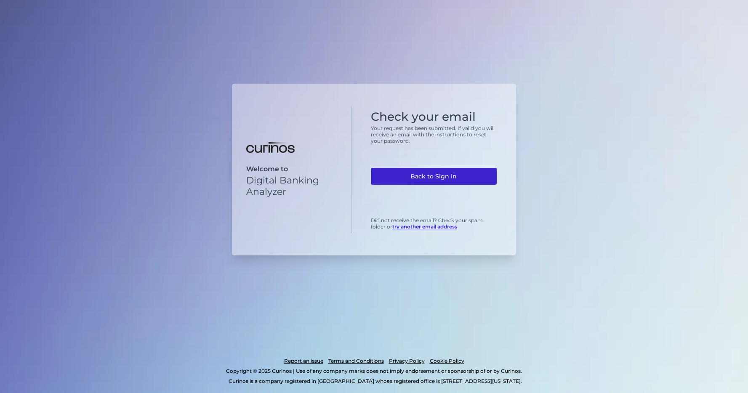
click at [424, 179] on link "Back to Sign In" at bounding box center [434, 176] width 126 height 17
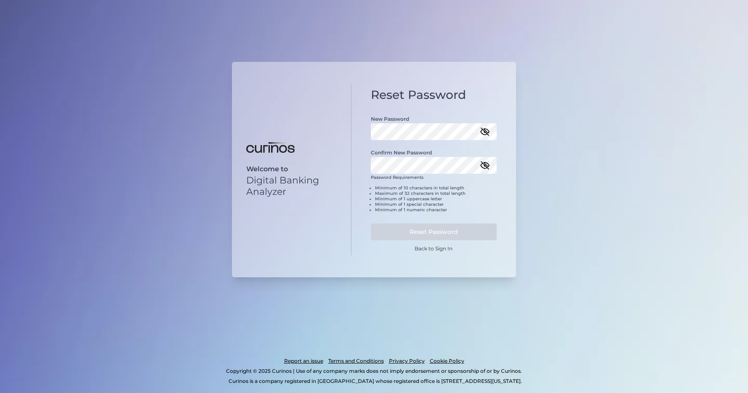
click at [539, 115] on div "Welcome to Digital Banking Analyzer Reset Password New Password Confirm New Pas…" at bounding box center [374, 196] width 748 height 393
click at [487, 131] on icon "button" at bounding box center [485, 132] width 10 height 10
click at [482, 165] on icon "button" at bounding box center [485, 165] width 10 height 10
click at [455, 234] on button "Reset Password" at bounding box center [434, 232] width 126 height 17
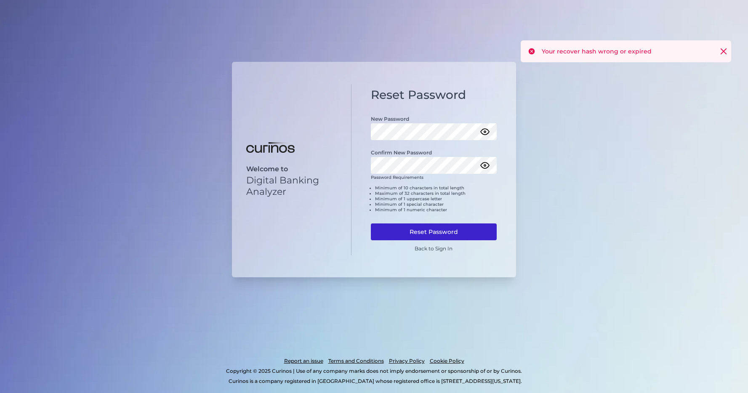
click at [444, 230] on button "Reset Password" at bounding box center [434, 232] width 126 height 17
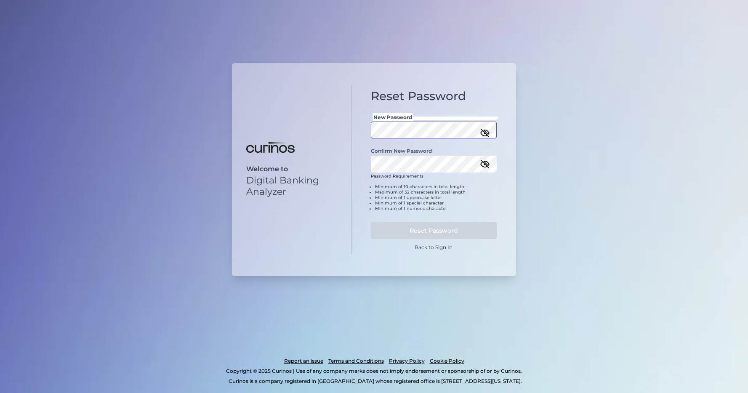
click at [365, 128] on div "Reset Password New Password Confirm New Password Password Requirements Minimum …" at bounding box center [434, 169] width 165 height 169
click at [489, 135] on icon "button" at bounding box center [485, 133] width 10 height 10
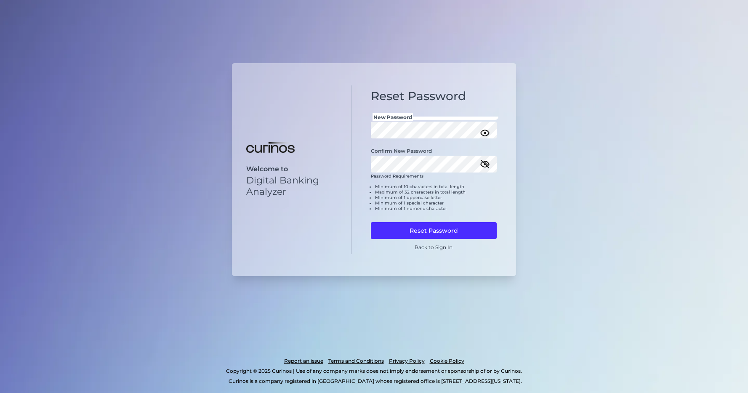
click at [486, 162] on icon "button" at bounding box center [485, 164] width 8 height 6
click at [463, 227] on button "Reset Password" at bounding box center [434, 230] width 126 height 17
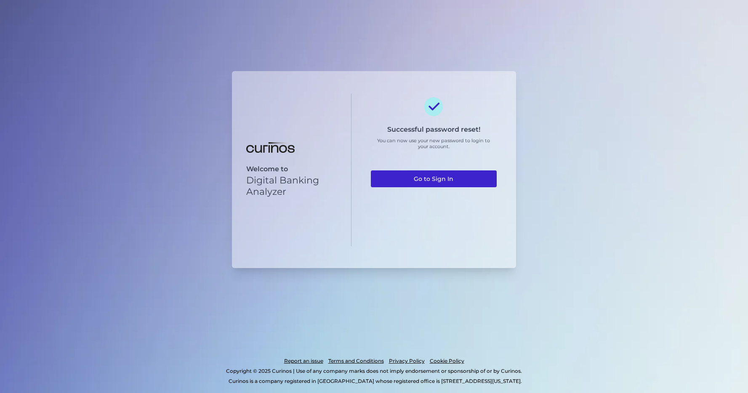
click at [475, 173] on link "Go to Sign In" at bounding box center [434, 179] width 126 height 17
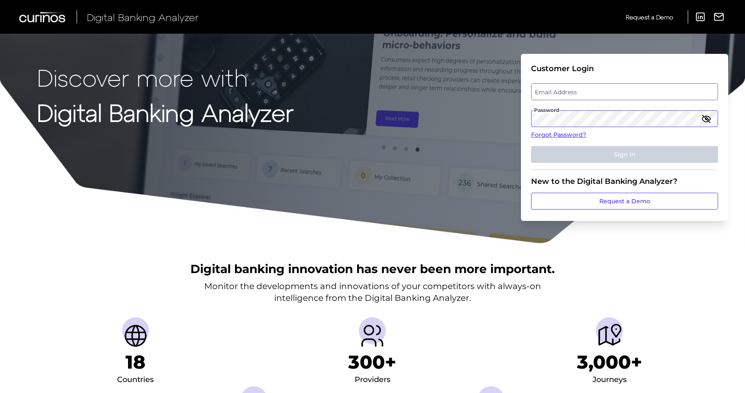
click at [529, 115] on form "Customer Login Email Address Password Forgot Password? Sign In New to the Digit…" at bounding box center [624, 137] width 207 height 167
